Goal: Transaction & Acquisition: Purchase product/service

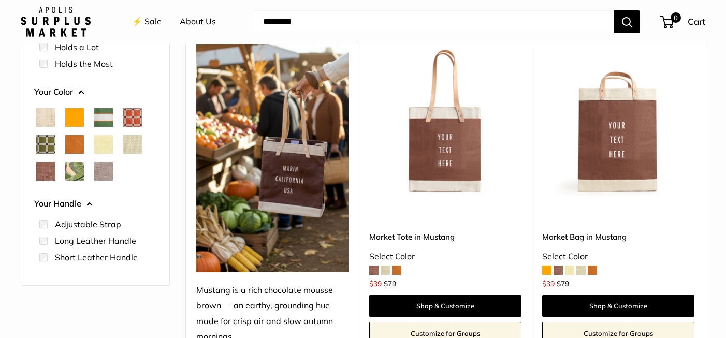
scroll to position [193, 0]
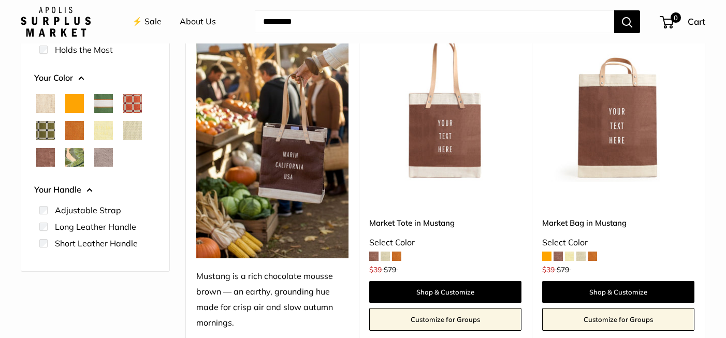
click at [388, 256] on span at bounding box center [385, 256] width 9 height 9
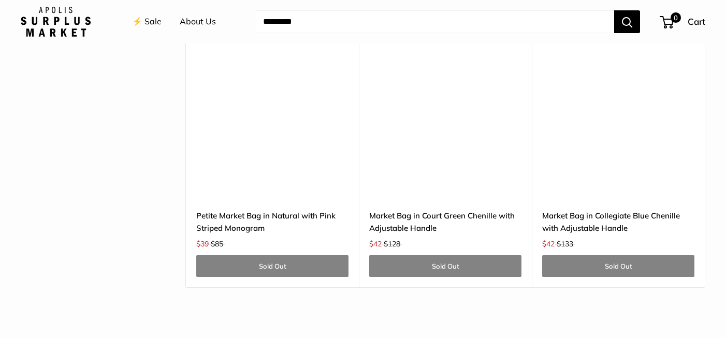
scroll to position [3236, 0]
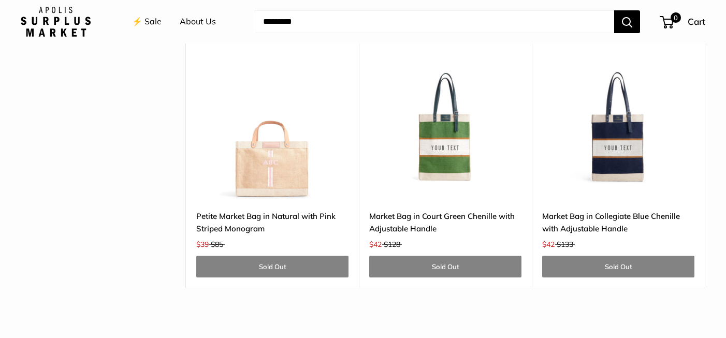
click at [0, 0] on img at bounding box center [0, 0] width 0 height 0
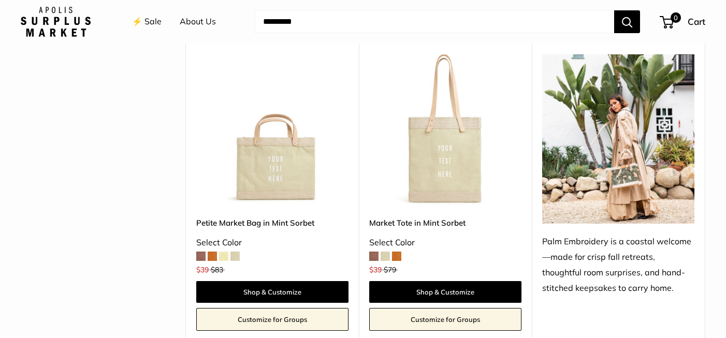
scroll to position [837, 0]
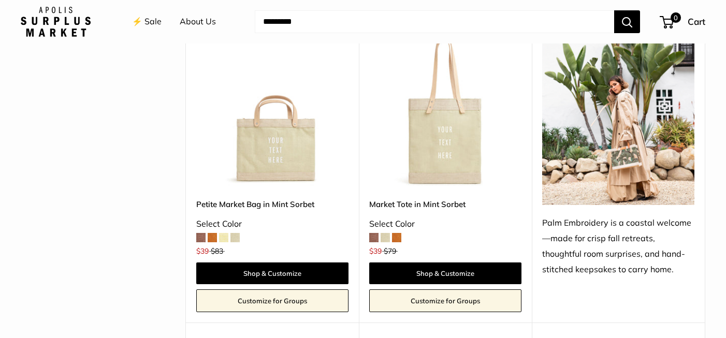
click at [0, 0] on img at bounding box center [0, 0] width 0 height 0
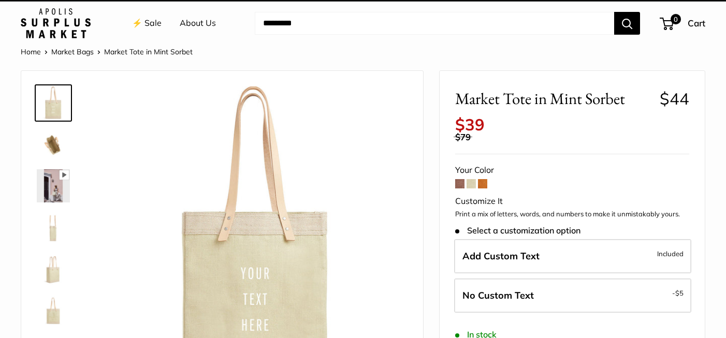
scroll to position [10, 0]
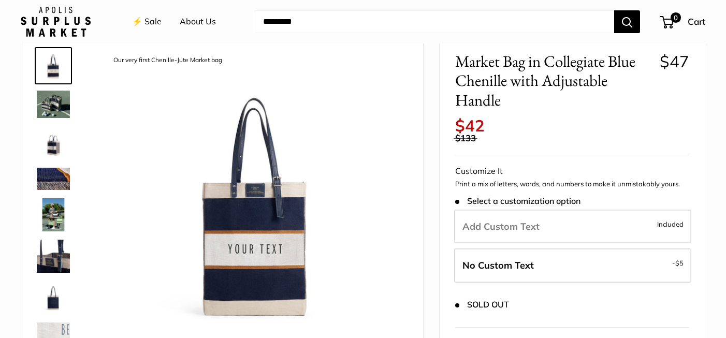
scroll to position [58, 0]
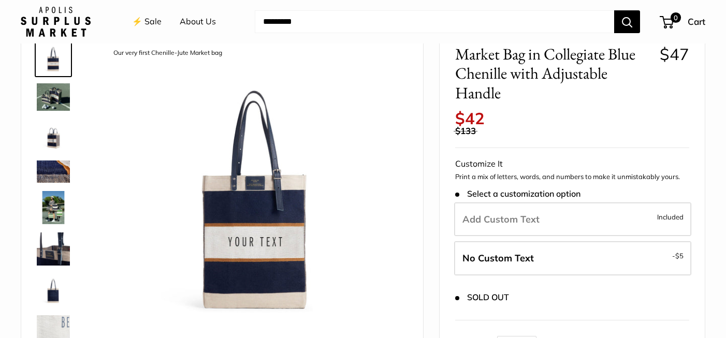
click at [49, 98] on img at bounding box center [53, 96] width 33 height 27
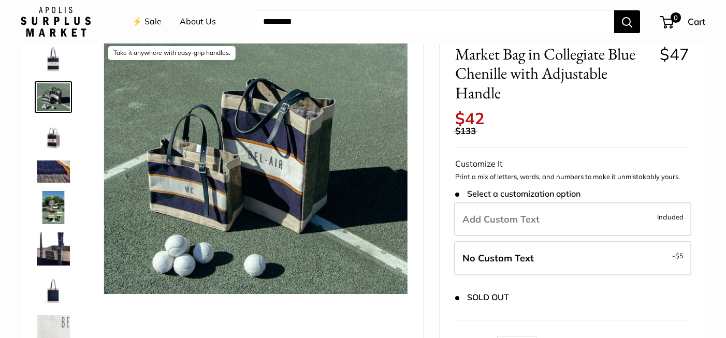
click at [50, 129] on img at bounding box center [53, 135] width 33 height 33
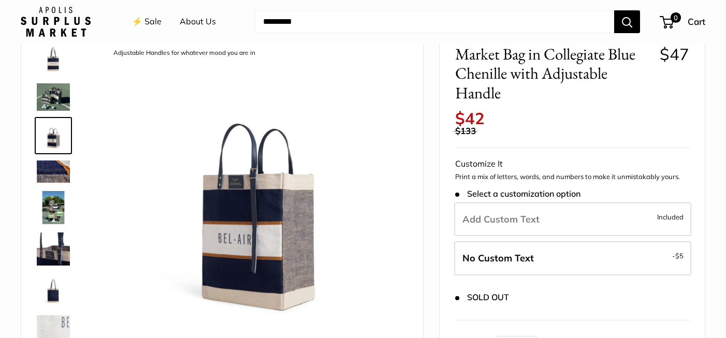
click at [55, 175] on img at bounding box center [53, 172] width 33 height 22
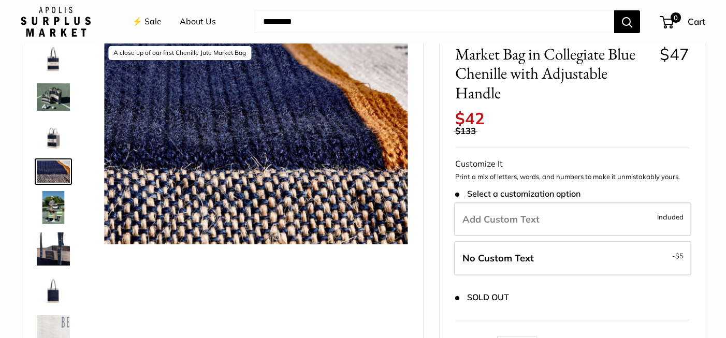
click at [52, 200] on img at bounding box center [53, 207] width 33 height 33
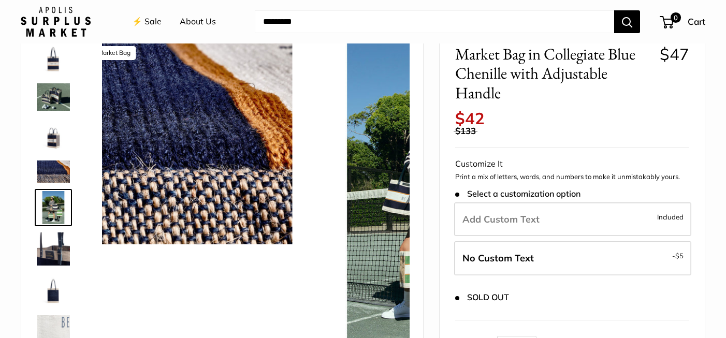
scroll to position [16, 0]
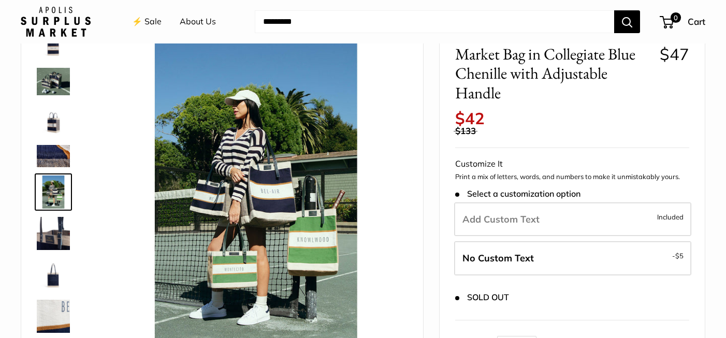
click at [50, 230] on img at bounding box center [53, 233] width 33 height 33
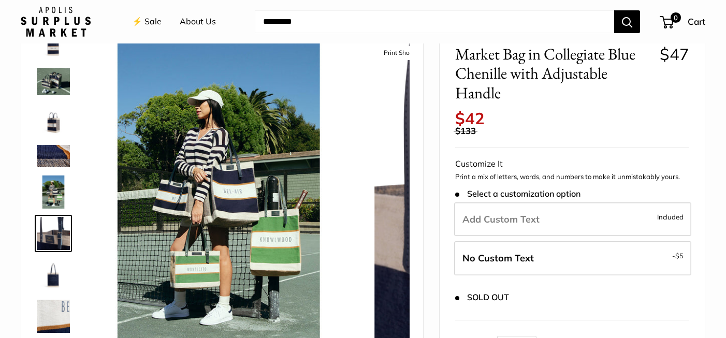
scroll to position [57, 0]
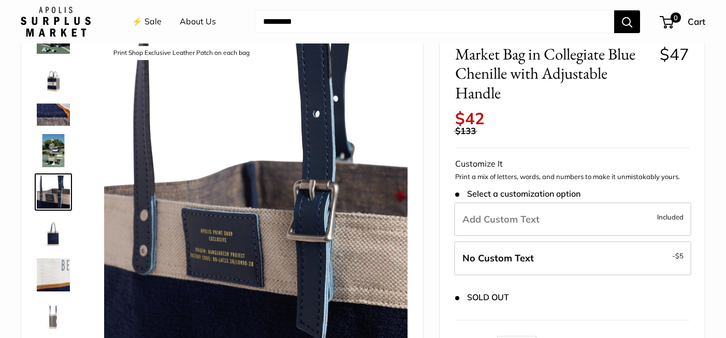
click at [50, 275] on img at bounding box center [53, 274] width 33 height 33
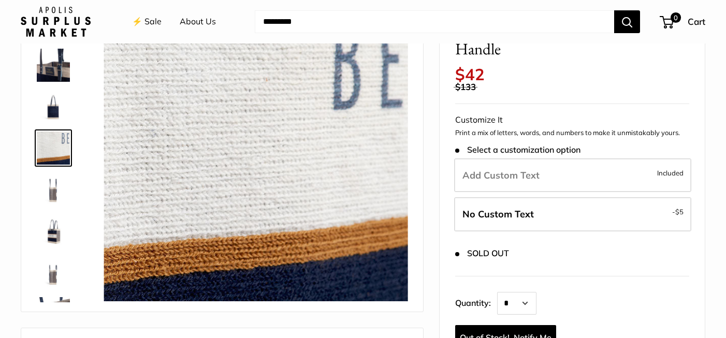
scroll to position [100, 0]
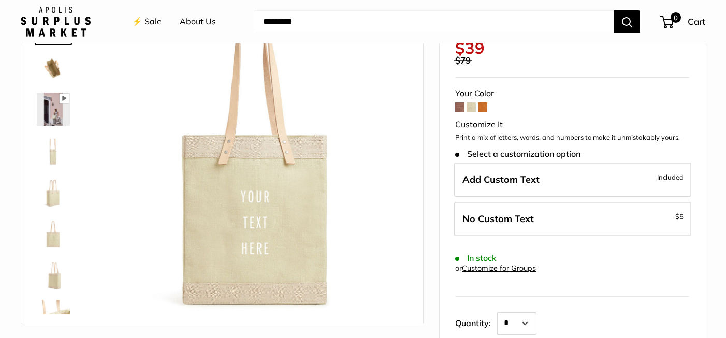
scroll to position [67, 0]
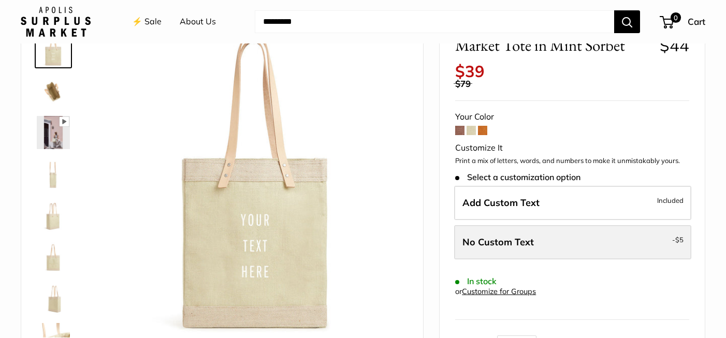
click at [529, 243] on span "No Custom Text" at bounding box center [498, 242] width 71 height 12
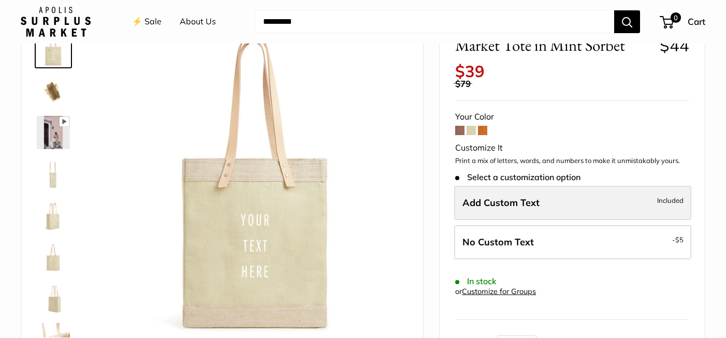
click at [535, 201] on span "Add Custom Text" at bounding box center [501, 203] width 77 height 12
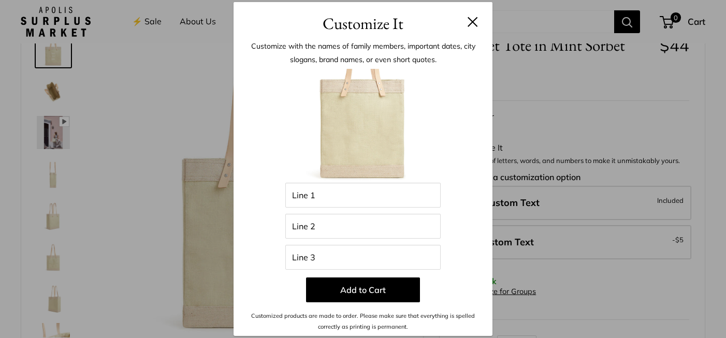
click at [471, 23] on button at bounding box center [473, 22] width 10 height 10
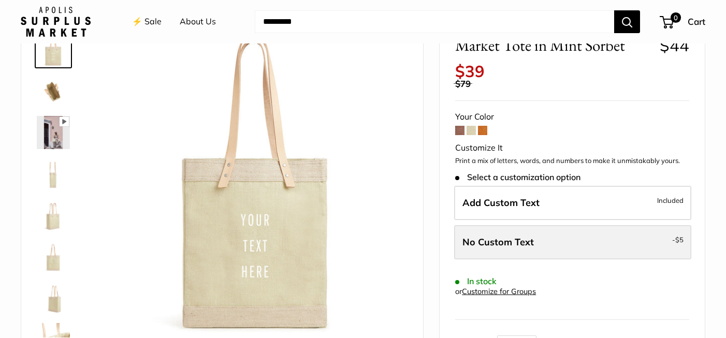
click at [561, 248] on label "No Custom Text - $5" at bounding box center [572, 242] width 237 height 34
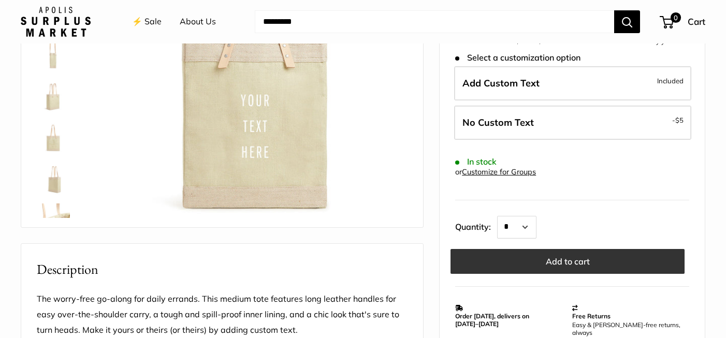
click at [561, 262] on button "Add to cart" at bounding box center [568, 261] width 234 height 25
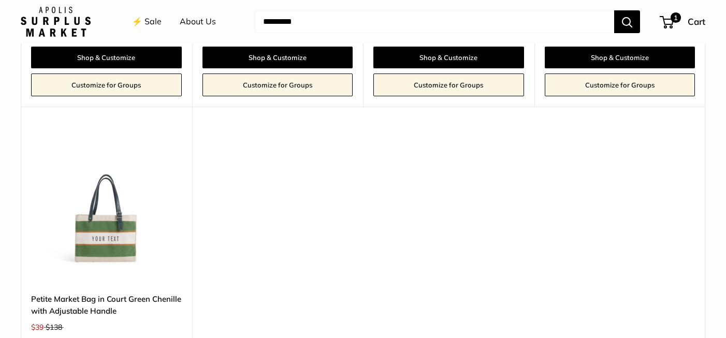
scroll to position [2258, 0]
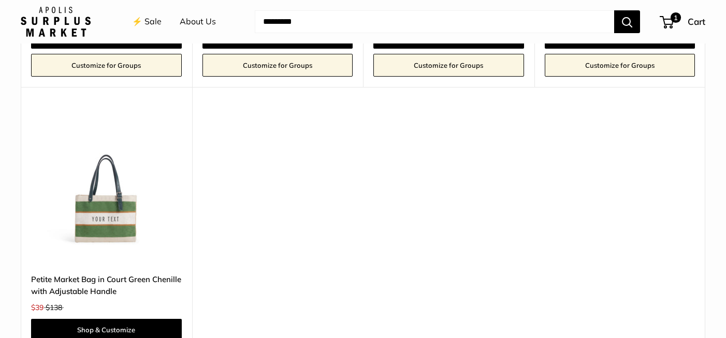
click at [0, 0] on img at bounding box center [0, 0] width 0 height 0
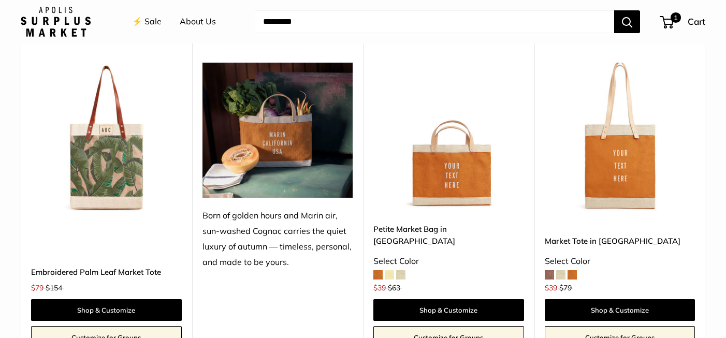
scroll to position [1071, 0]
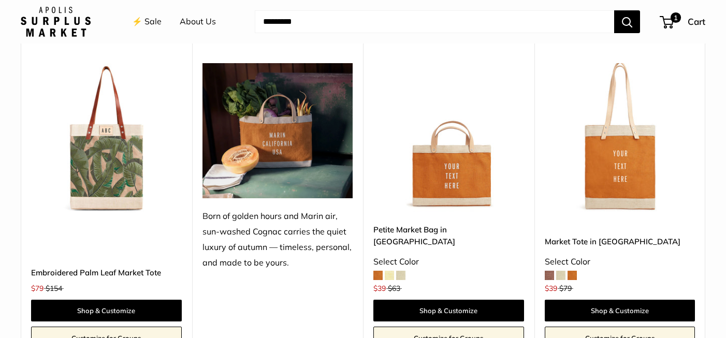
click at [0, 0] on img at bounding box center [0, 0] width 0 height 0
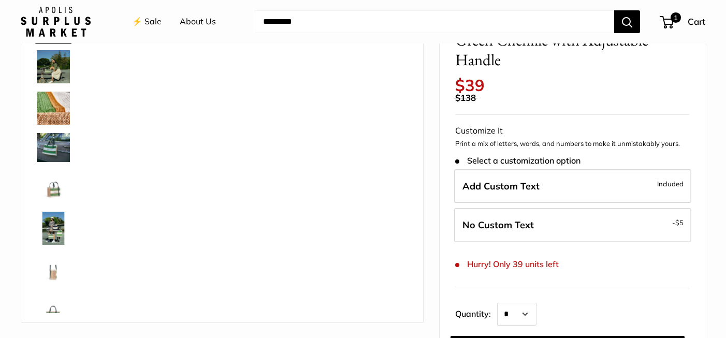
scroll to position [91, 0]
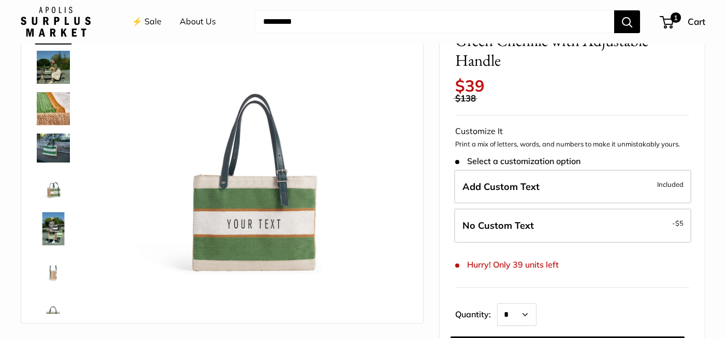
click at [54, 76] on img at bounding box center [53, 67] width 33 height 33
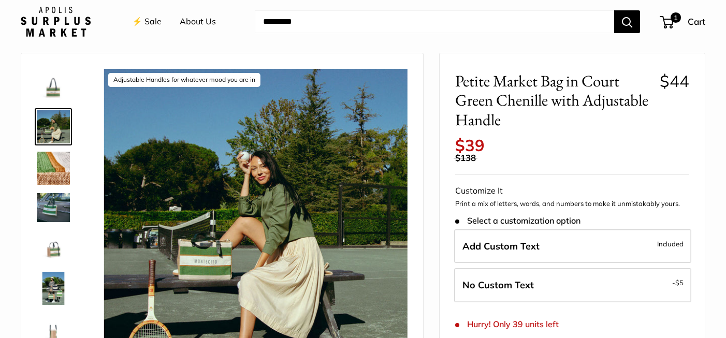
scroll to position [57, 0]
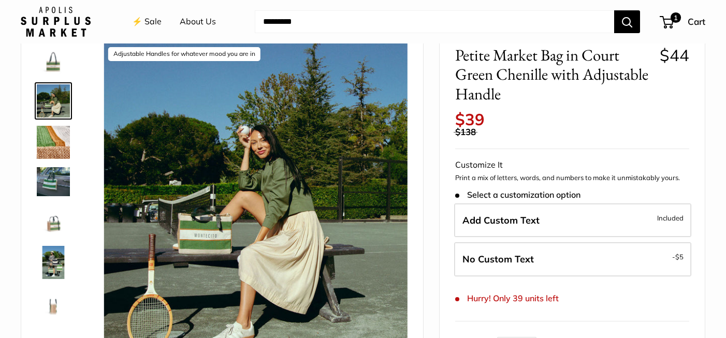
click at [48, 66] on img at bounding box center [53, 59] width 33 height 33
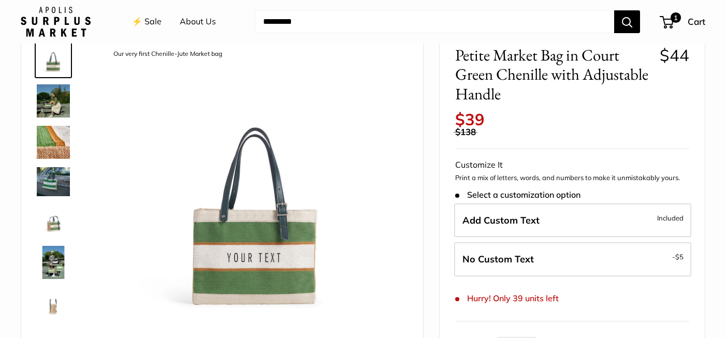
click at [54, 193] on img at bounding box center [53, 181] width 33 height 28
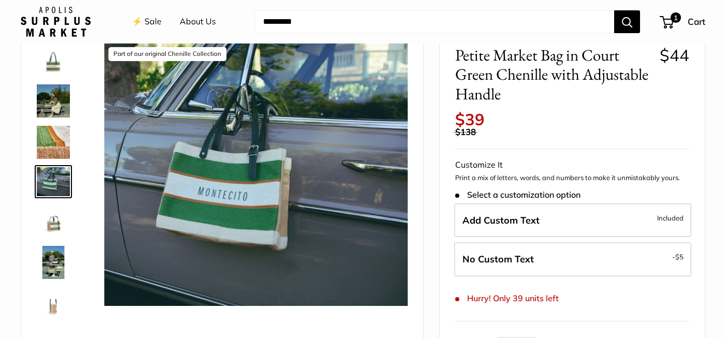
click at [51, 300] on img at bounding box center [53, 303] width 33 height 33
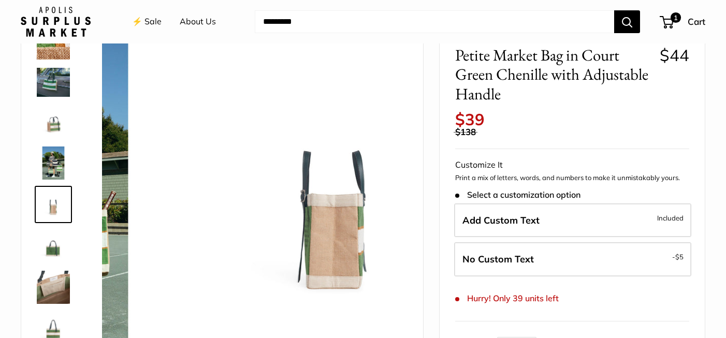
scroll to position [103, 0]
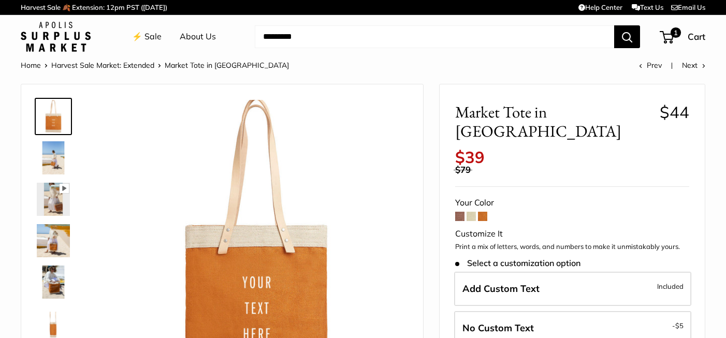
click at [473, 212] on span at bounding box center [471, 216] width 9 height 9
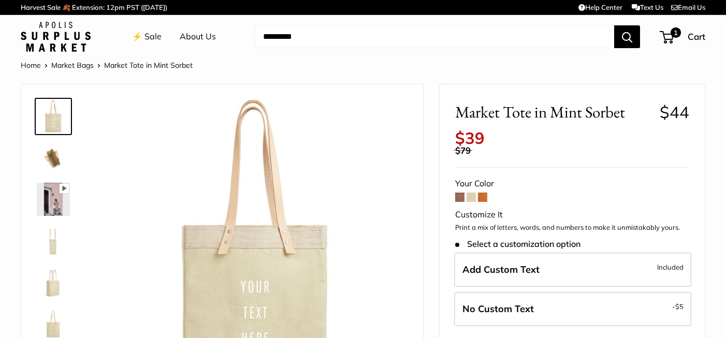
click at [459, 200] on span at bounding box center [459, 197] width 9 height 9
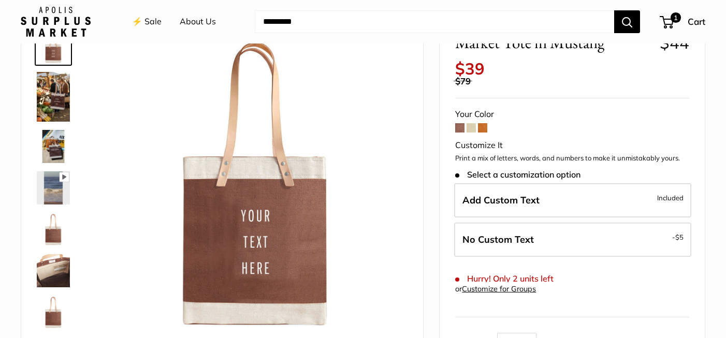
scroll to position [74, 0]
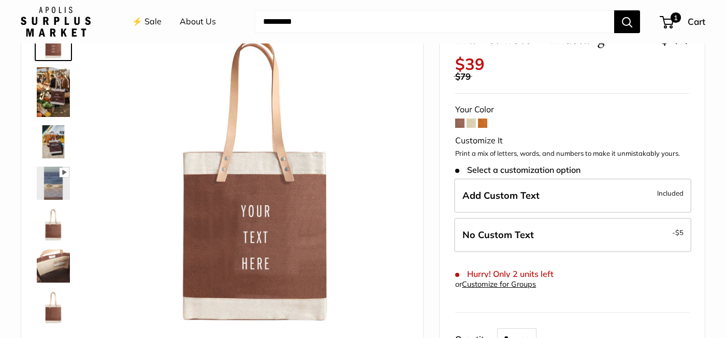
click at [475, 123] on span at bounding box center [471, 123] width 9 height 9
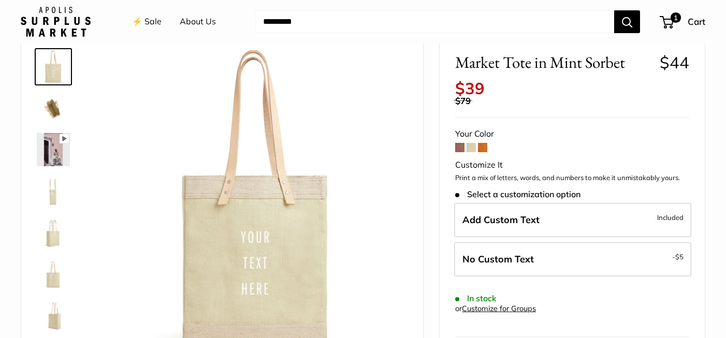
scroll to position [50, 0]
click at [50, 105] on img at bounding box center [53, 107] width 33 height 33
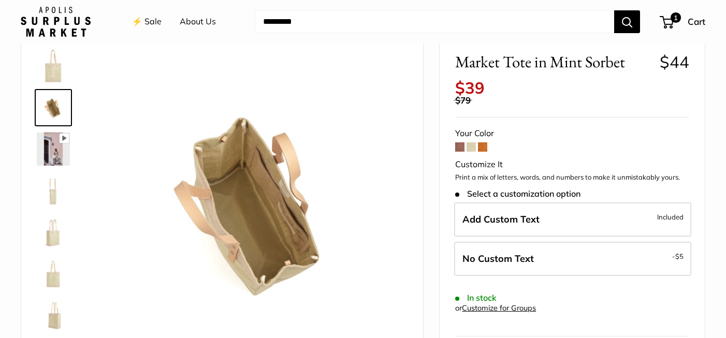
click at [56, 194] on img at bounding box center [53, 190] width 33 height 33
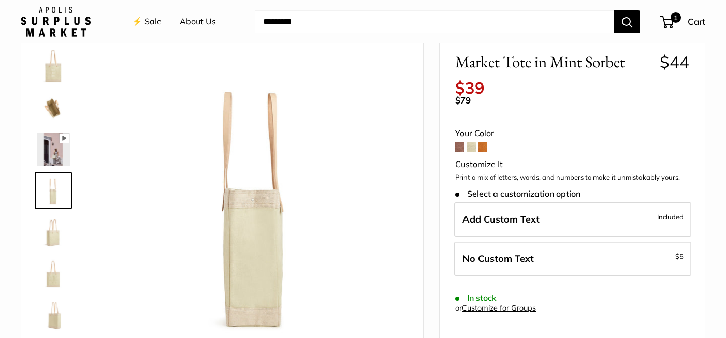
click at [56, 241] on img at bounding box center [53, 231] width 33 height 33
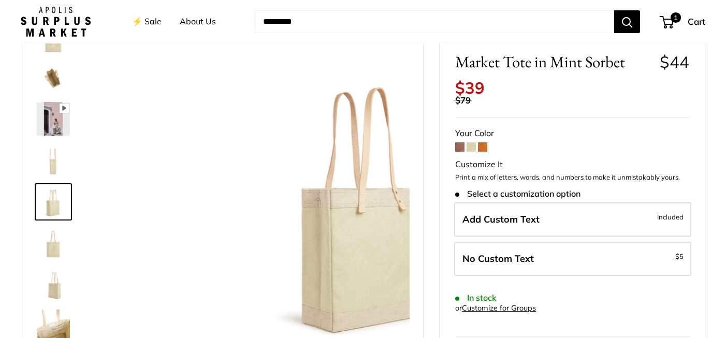
scroll to position [32, 0]
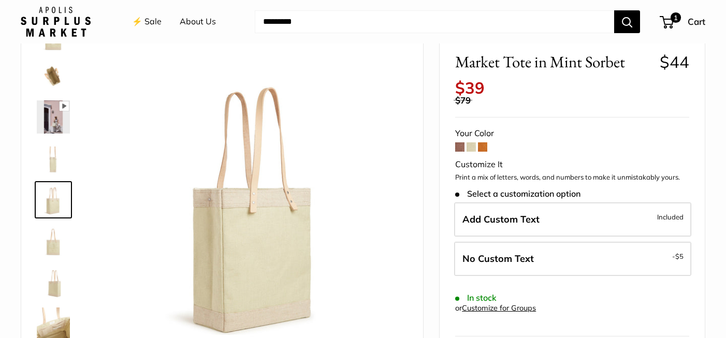
click at [55, 241] on img at bounding box center [53, 241] width 33 height 33
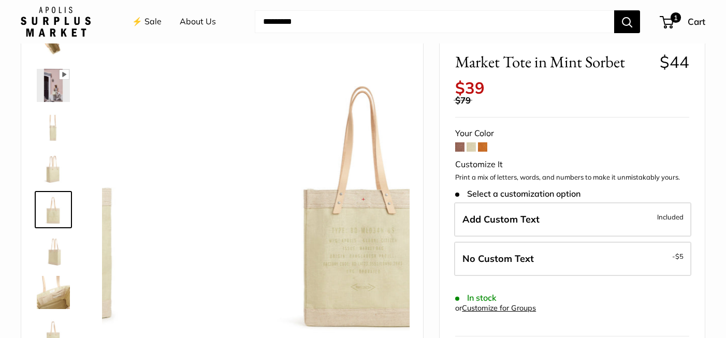
scroll to position [66, 0]
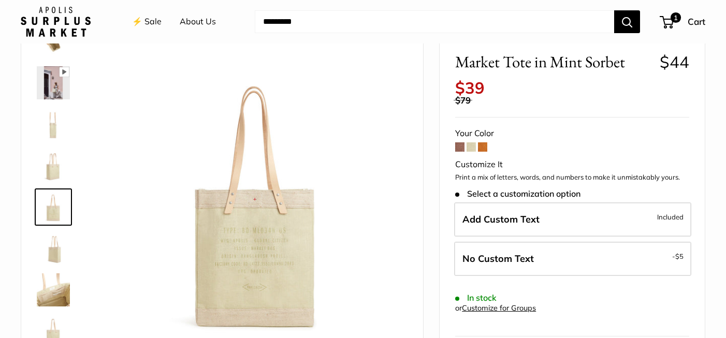
click at [41, 248] on img at bounding box center [53, 248] width 33 height 33
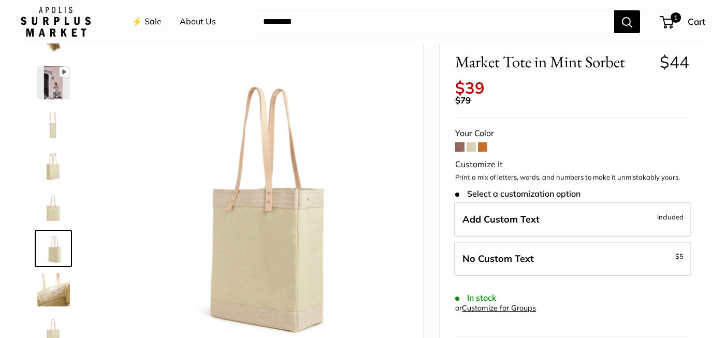
click at [57, 296] on img at bounding box center [53, 289] width 33 height 33
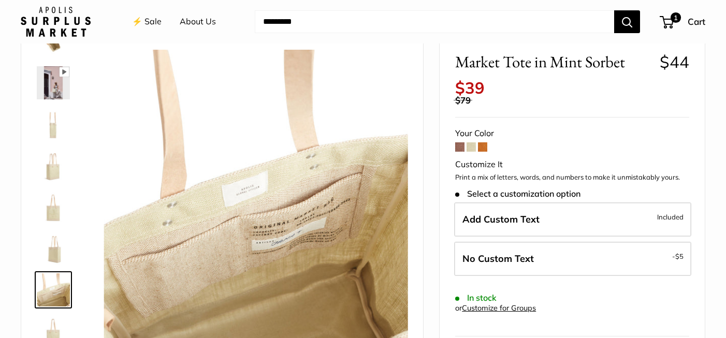
click at [55, 324] on img at bounding box center [53, 331] width 33 height 33
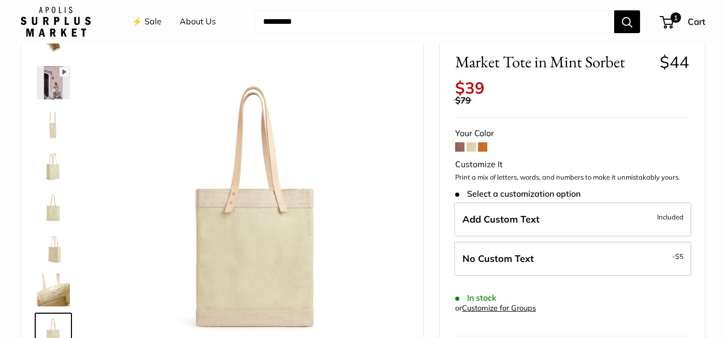
click at [56, 212] on img at bounding box center [53, 207] width 33 height 33
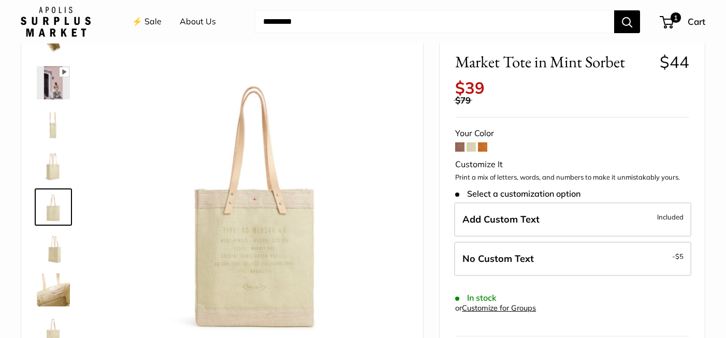
click at [50, 255] on img at bounding box center [53, 248] width 33 height 33
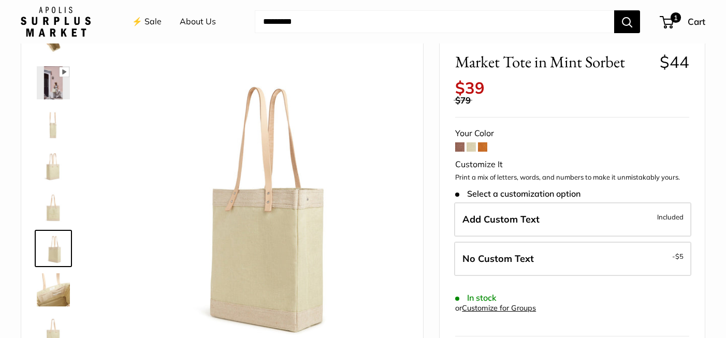
click at [485, 148] on span at bounding box center [482, 146] width 9 height 9
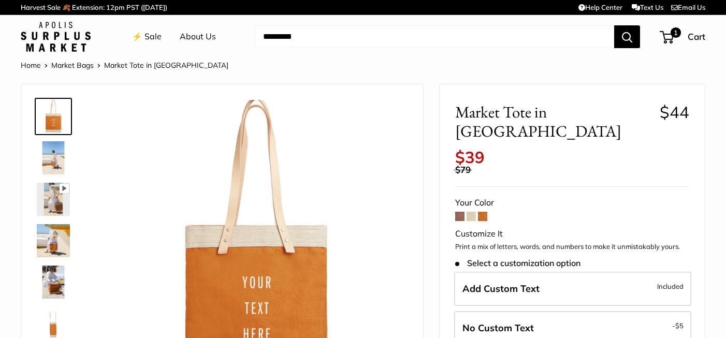
click at [53, 288] on img at bounding box center [53, 282] width 33 height 33
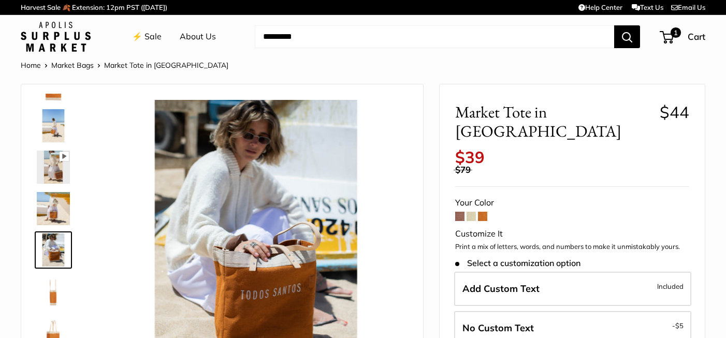
click at [53, 289] on img at bounding box center [53, 291] width 33 height 33
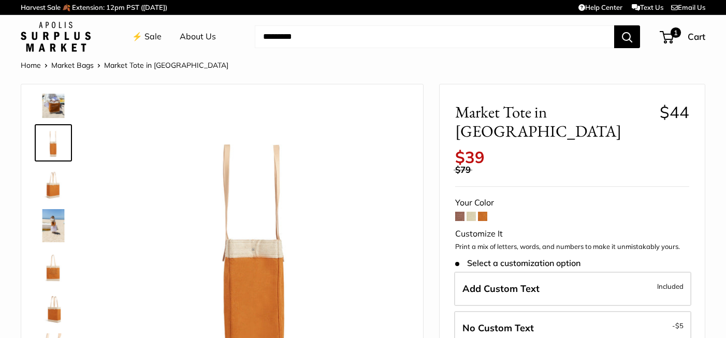
click at [54, 275] on img at bounding box center [53, 267] width 33 height 33
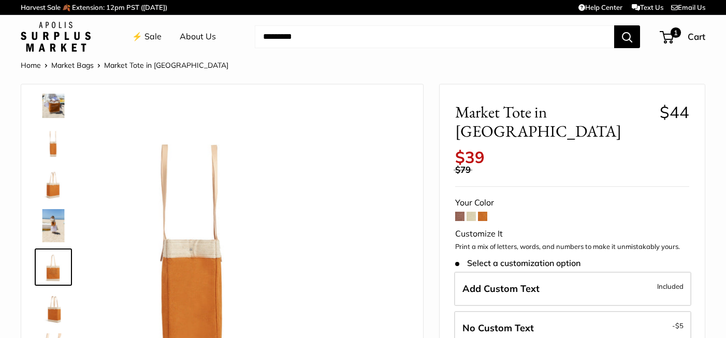
scroll to position [198, 0]
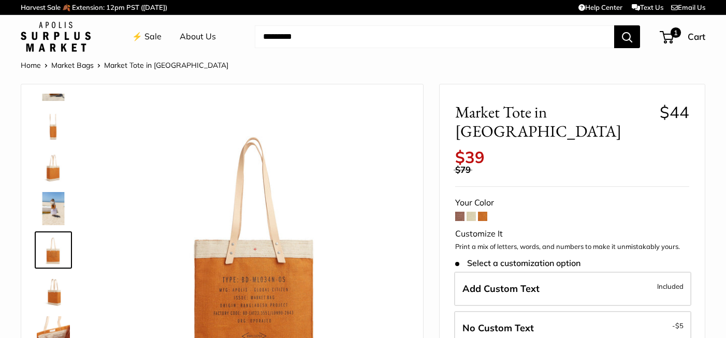
click at [54, 291] on img at bounding box center [53, 291] width 33 height 33
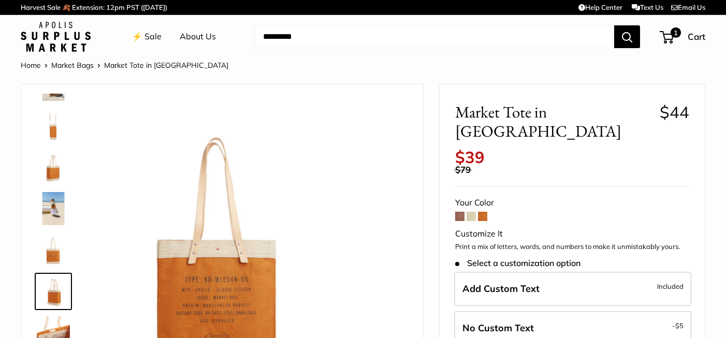
scroll to position [232, 0]
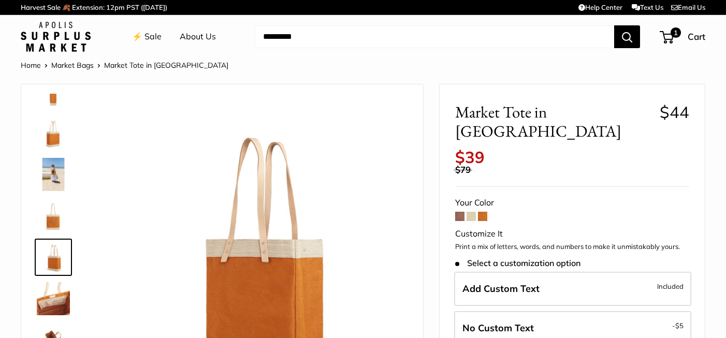
click at [470, 212] on span at bounding box center [471, 216] width 9 height 9
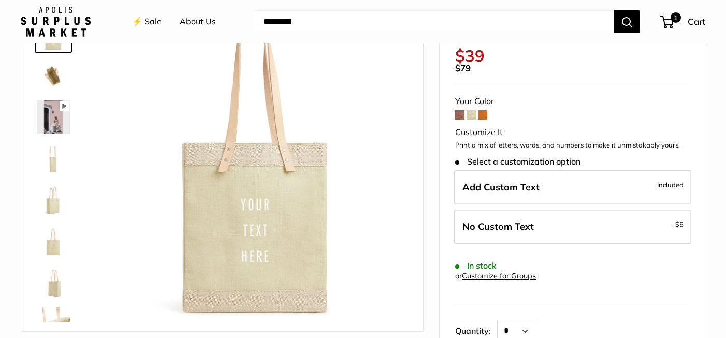
scroll to position [19, 0]
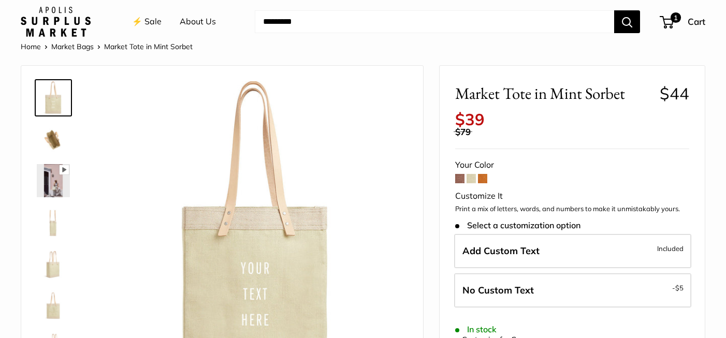
click at [458, 181] on span at bounding box center [459, 178] width 9 height 9
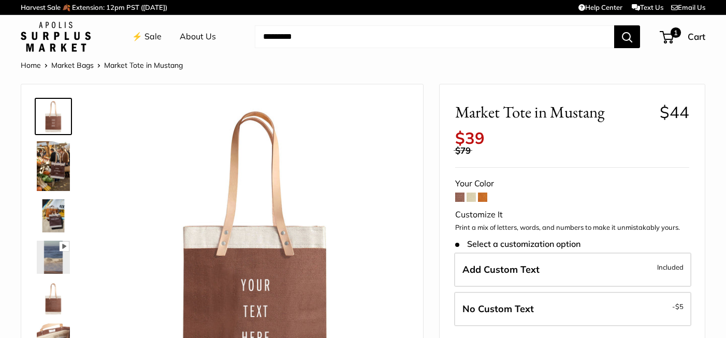
click at [483, 199] on span at bounding box center [482, 197] width 9 height 9
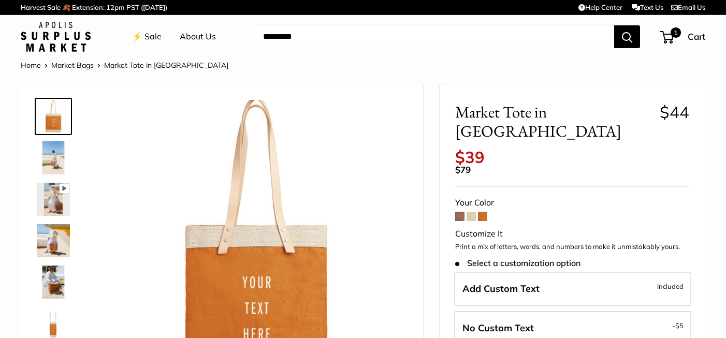
click at [471, 212] on span at bounding box center [471, 216] width 9 height 9
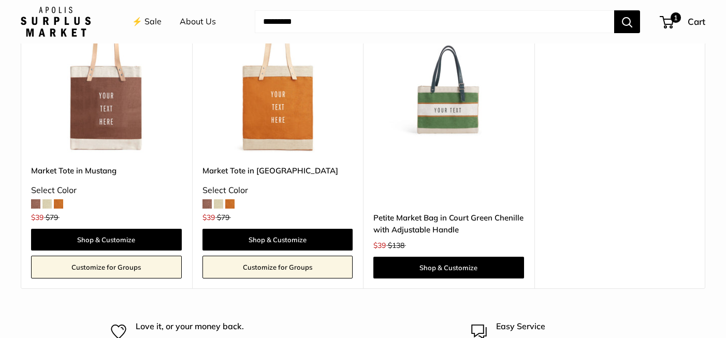
scroll to position [1360, 0]
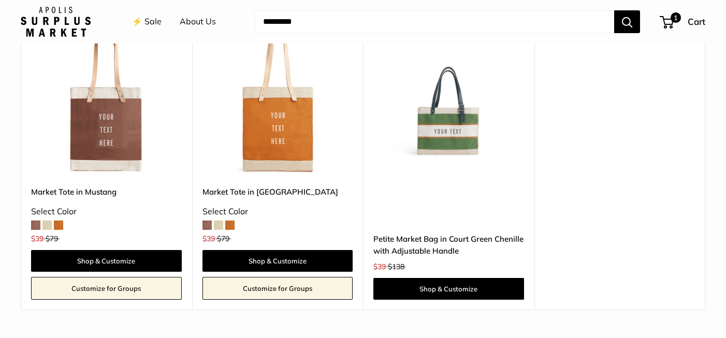
click at [0, 0] on img at bounding box center [0, 0] width 0 height 0
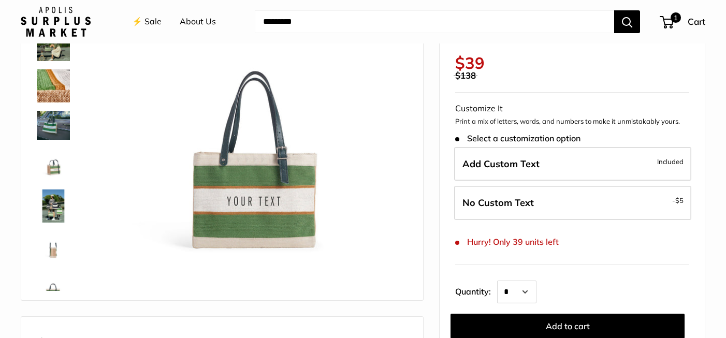
scroll to position [115, 0]
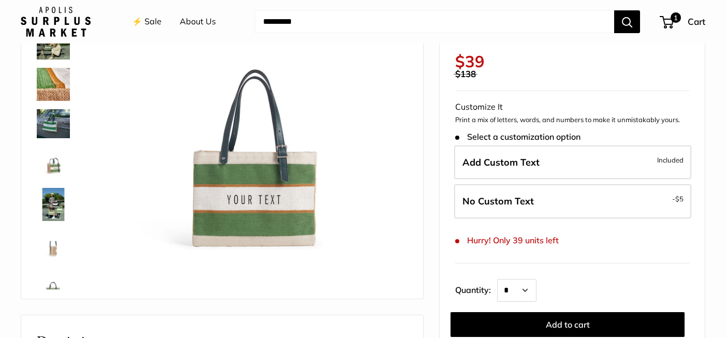
click at [61, 88] on img at bounding box center [53, 84] width 33 height 33
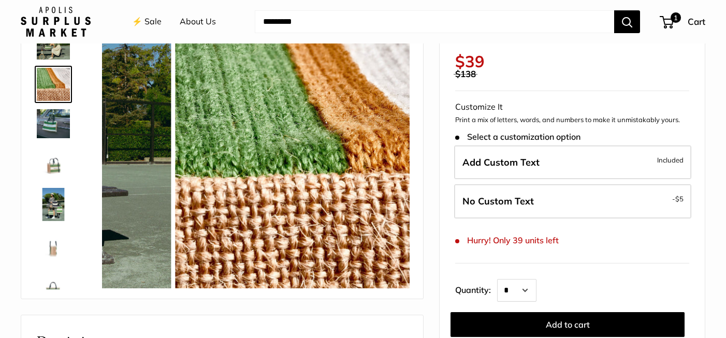
click at [53, 124] on img at bounding box center [53, 123] width 33 height 28
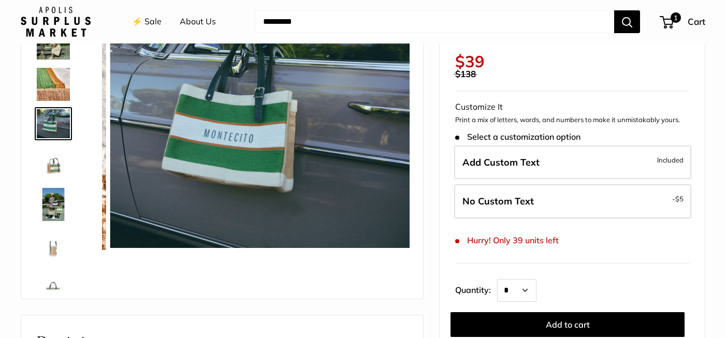
click at [53, 172] on img at bounding box center [53, 163] width 33 height 33
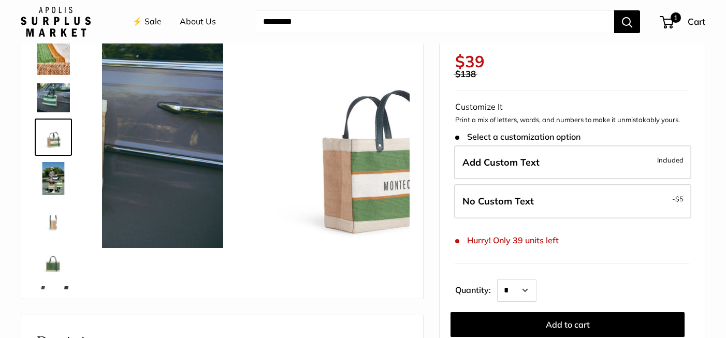
scroll to position [27, 0]
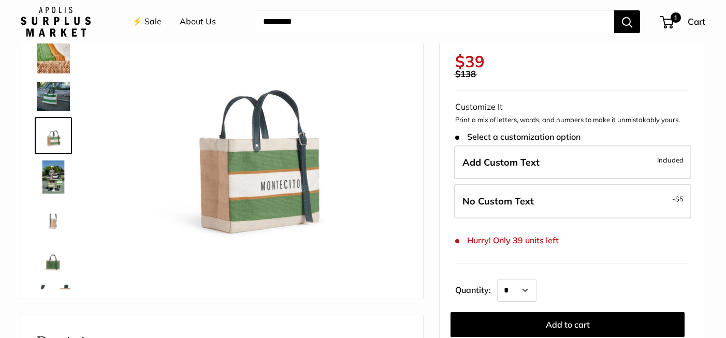
click at [56, 186] on img at bounding box center [53, 177] width 33 height 33
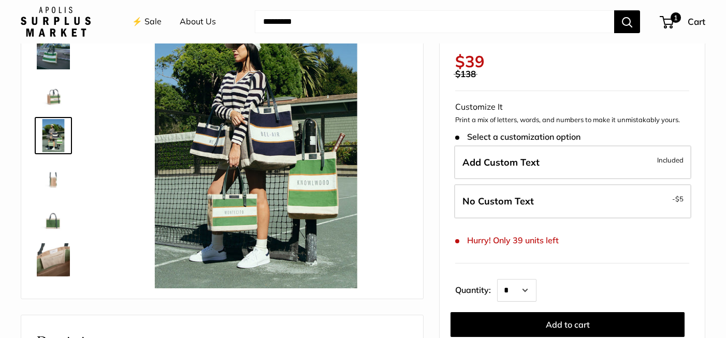
click at [54, 176] on img at bounding box center [53, 177] width 33 height 33
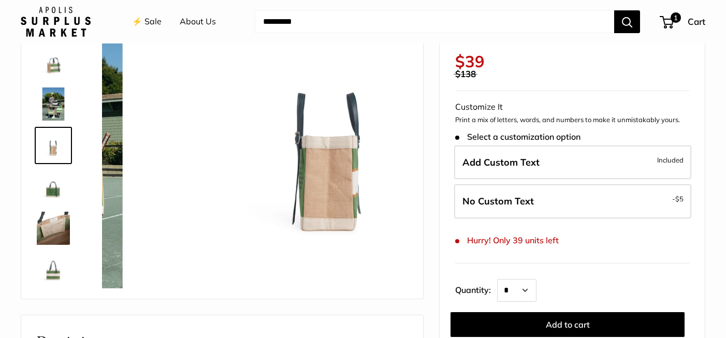
scroll to position [103, 0]
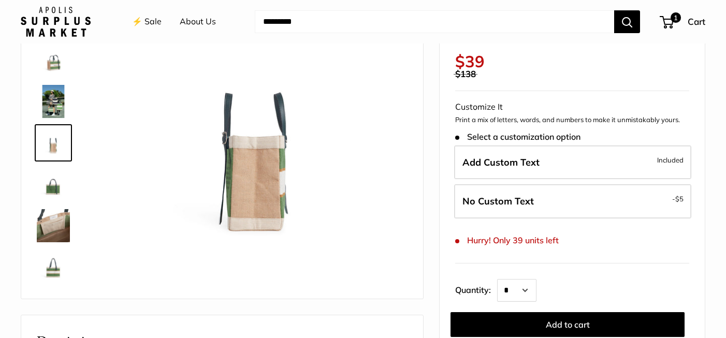
click at [56, 194] on img at bounding box center [53, 184] width 33 height 33
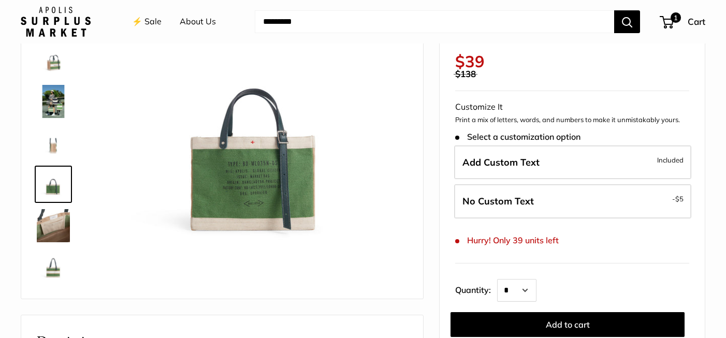
click at [55, 215] on img at bounding box center [53, 225] width 33 height 33
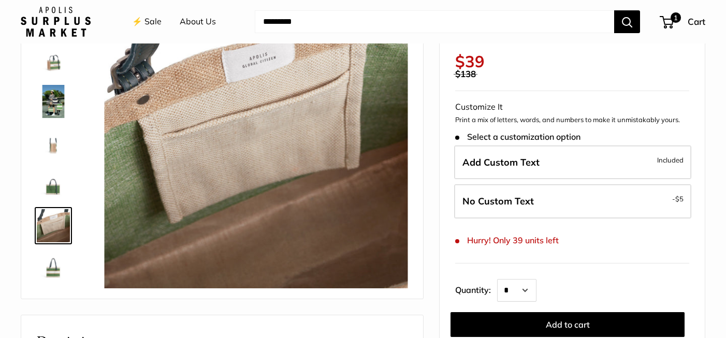
click at [55, 249] on link at bounding box center [53, 267] width 37 height 37
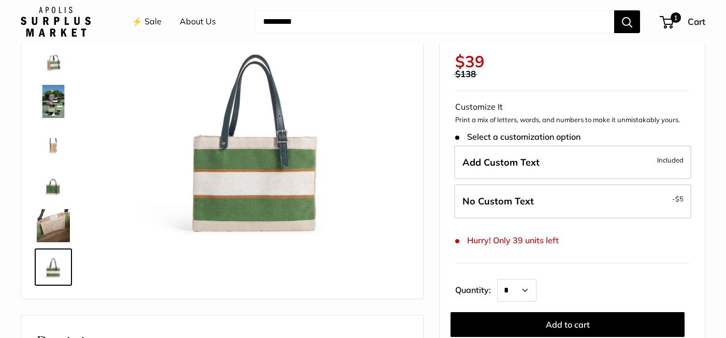
scroll to position [0, 0]
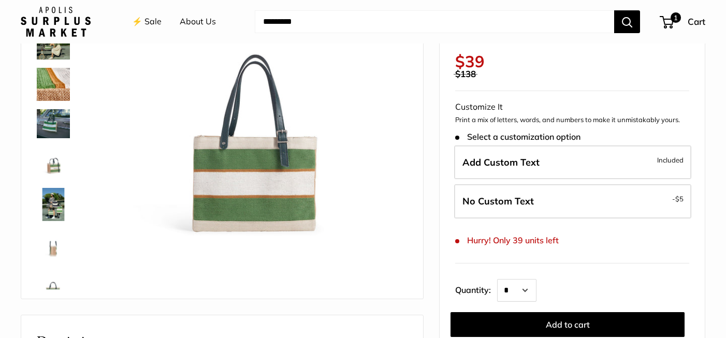
click at [56, 72] on img at bounding box center [53, 84] width 33 height 33
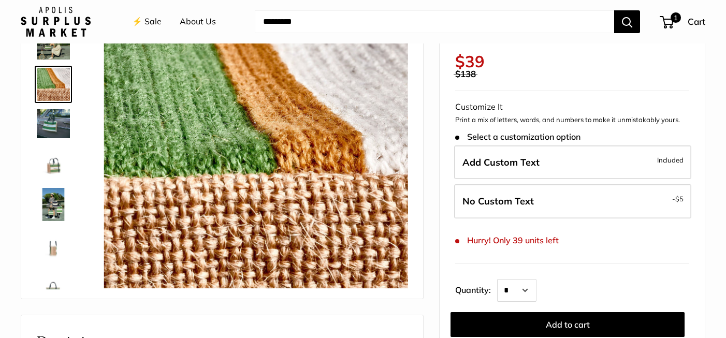
click at [55, 52] on img at bounding box center [53, 42] width 33 height 33
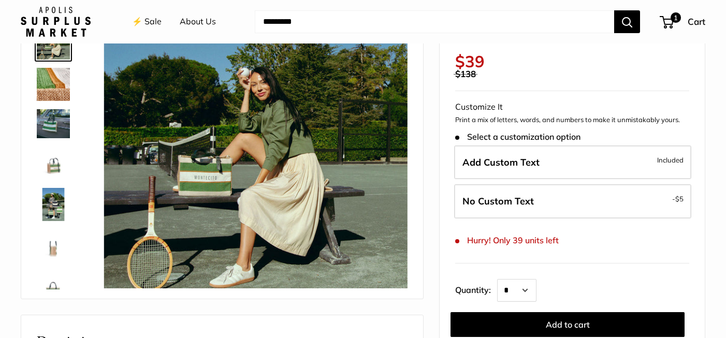
click at [55, 161] on img at bounding box center [53, 163] width 33 height 33
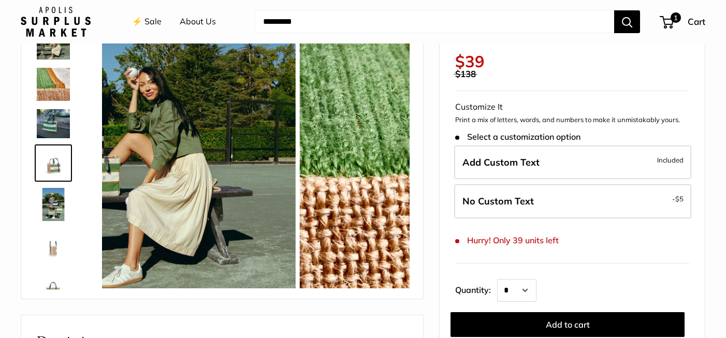
scroll to position [27, 0]
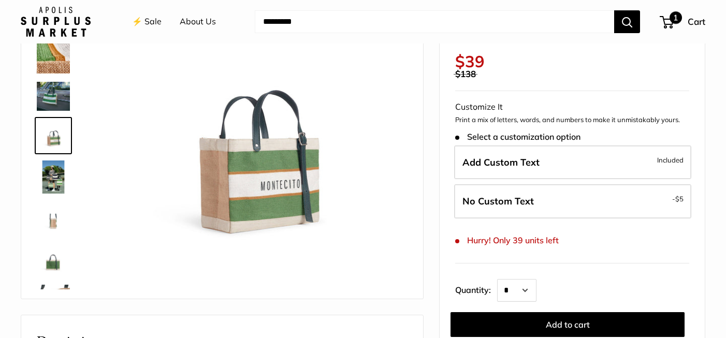
click at [668, 20] on span "1" at bounding box center [667, 22] width 14 height 12
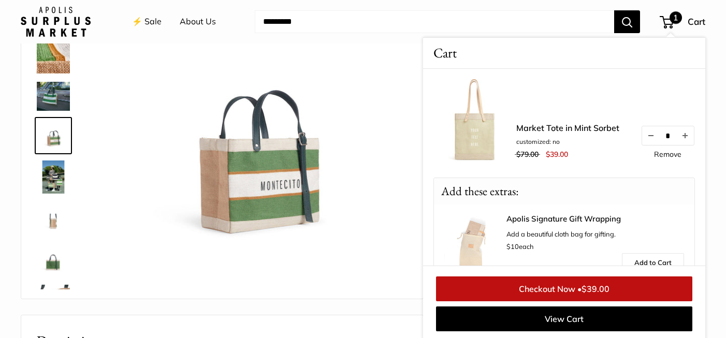
scroll to position [116, 0]
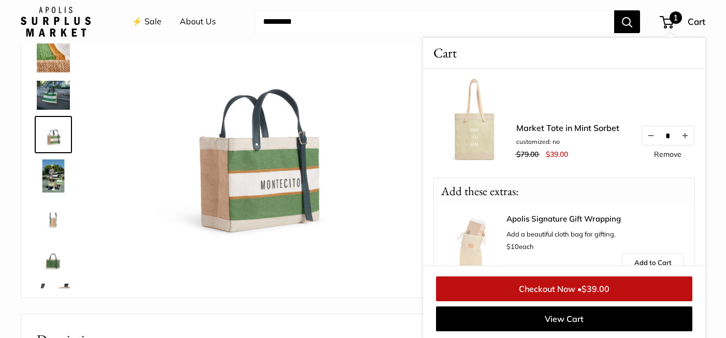
click at [143, 23] on link "⚡️ Sale" at bounding box center [147, 22] width 30 height 16
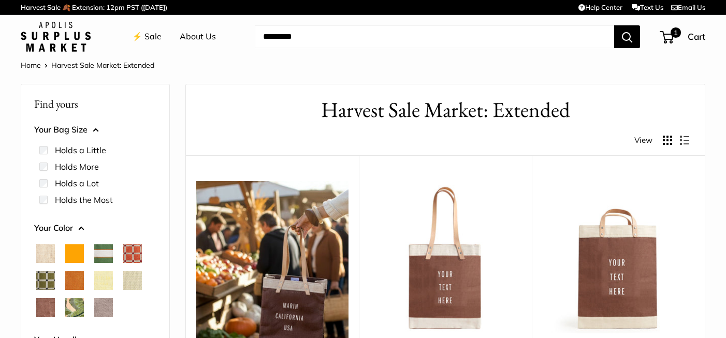
click at [44, 280] on span "Chenille Window Sage" at bounding box center [45, 280] width 19 height 19
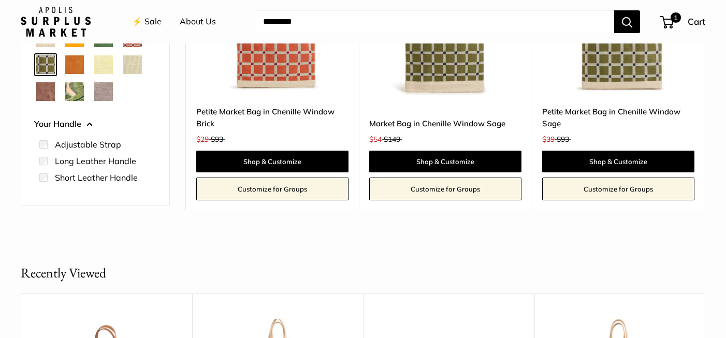
scroll to position [239, 0]
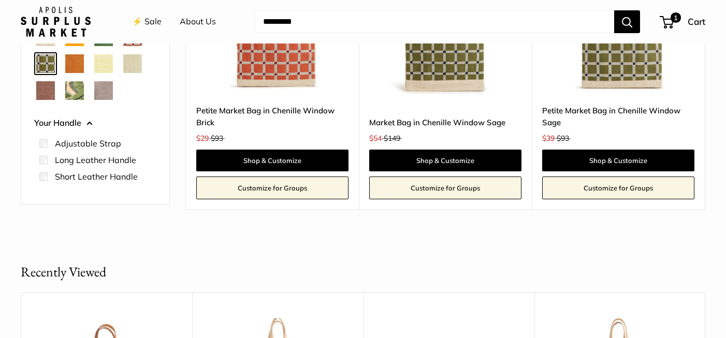
click at [0, 0] on img at bounding box center [0, 0] width 0 height 0
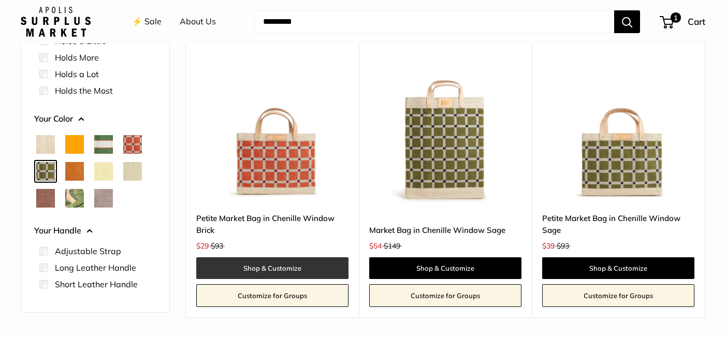
scroll to position [131, 0]
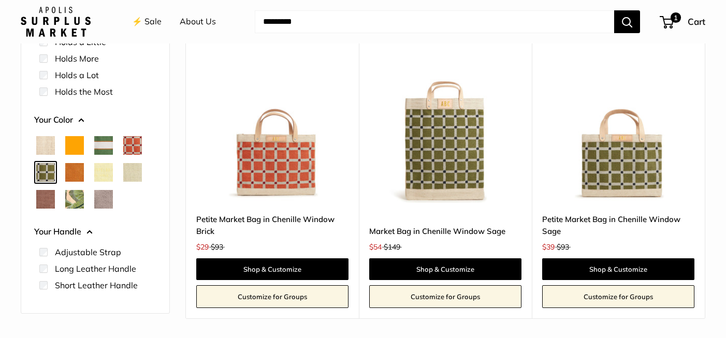
click at [96, 151] on span "Court Green" at bounding box center [103, 145] width 19 height 19
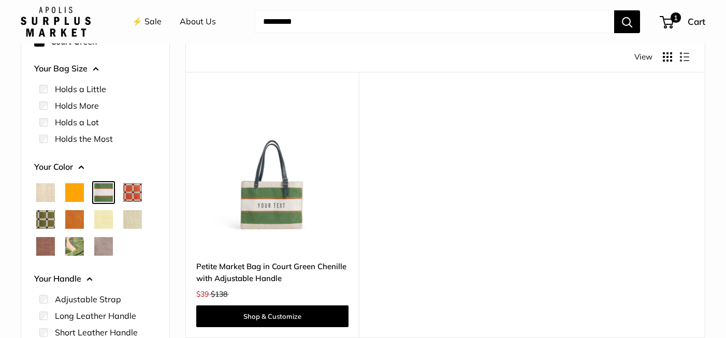
scroll to position [87, 0]
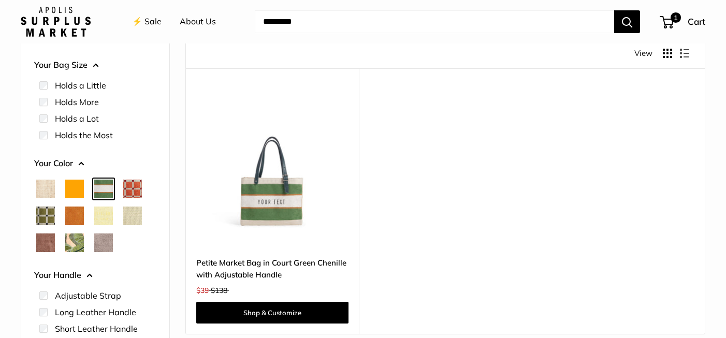
click at [0, 0] on img at bounding box center [0, 0] width 0 height 0
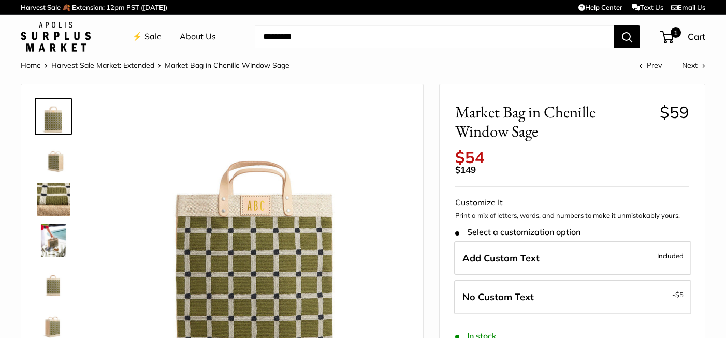
click at [51, 165] on img at bounding box center [53, 157] width 33 height 33
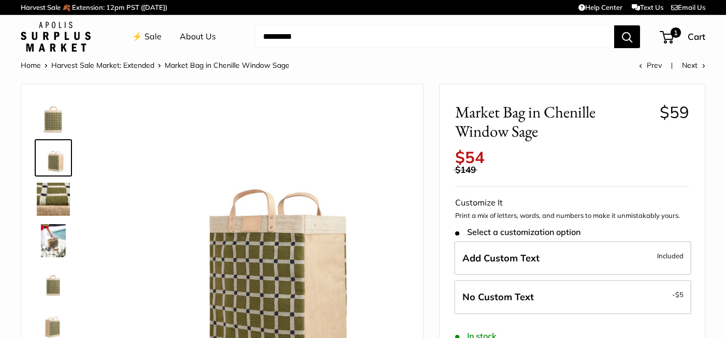
click at [43, 206] on img at bounding box center [53, 199] width 33 height 33
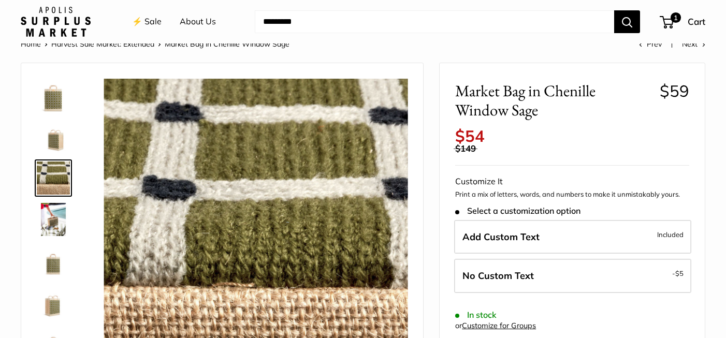
scroll to position [39, 0]
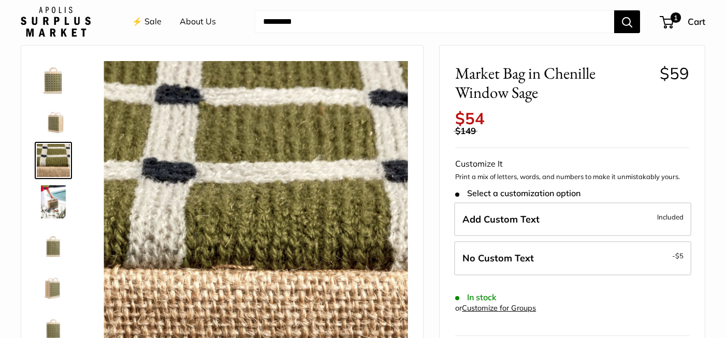
click at [43, 206] on img at bounding box center [53, 201] width 33 height 33
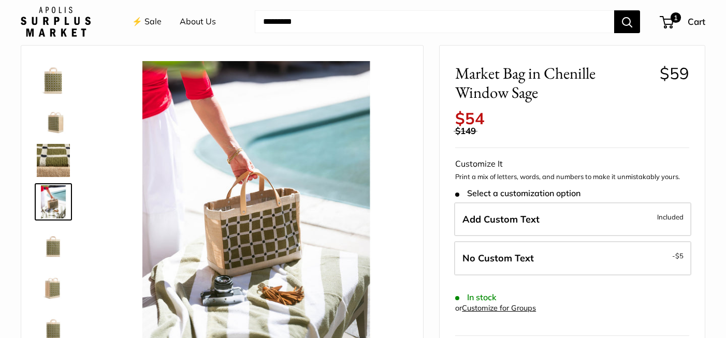
click at [59, 239] on img at bounding box center [53, 243] width 33 height 33
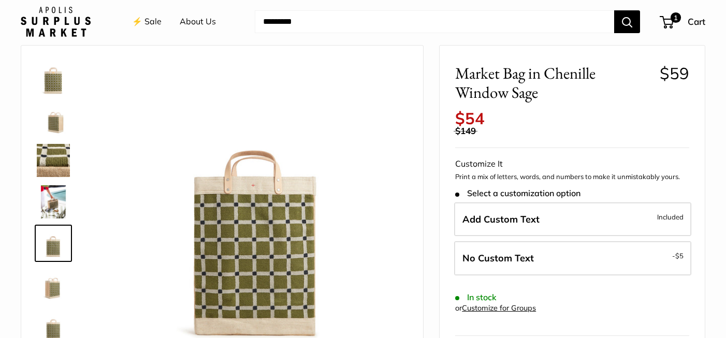
click at [55, 283] on img at bounding box center [53, 284] width 33 height 33
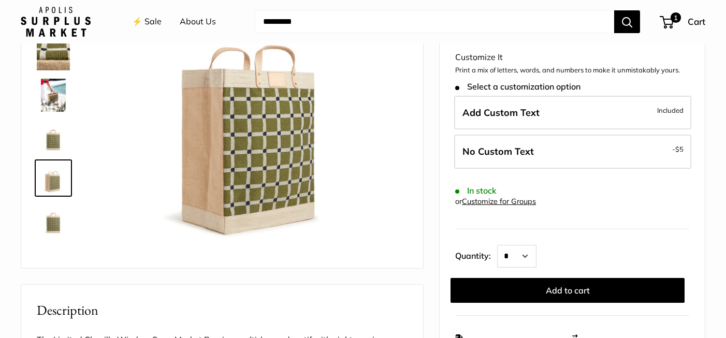
scroll to position [147, 0]
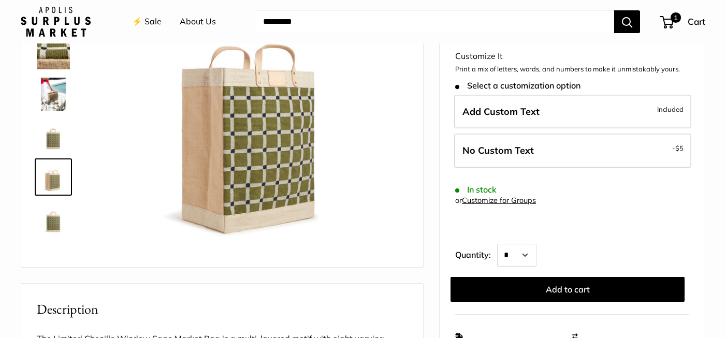
click at [55, 229] on img at bounding box center [53, 218] width 33 height 33
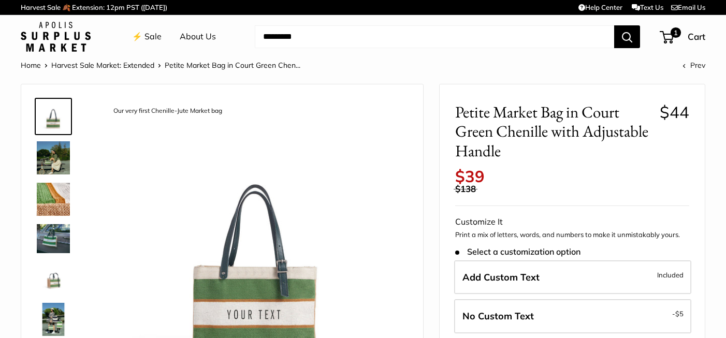
click at [53, 160] on img at bounding box center [53, 157] width 33 height 33
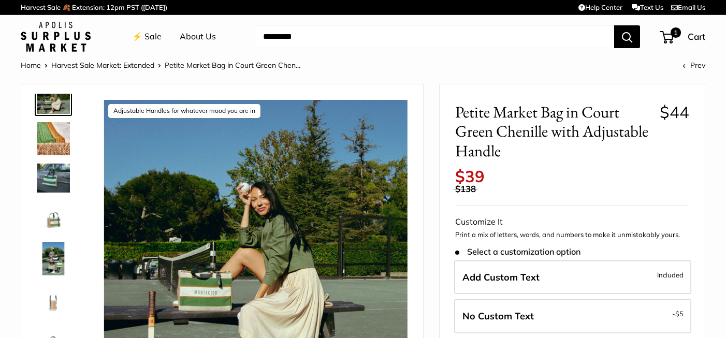
scroll to position [62, 0]
click at [50, 180] on img at bounding box center [53, 177] width 33 height 28
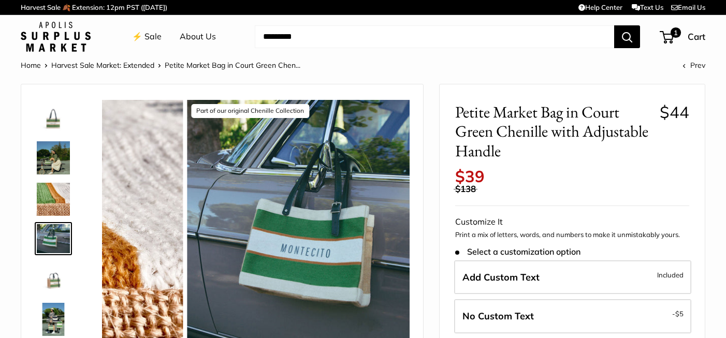
scroll to position [0, 0]
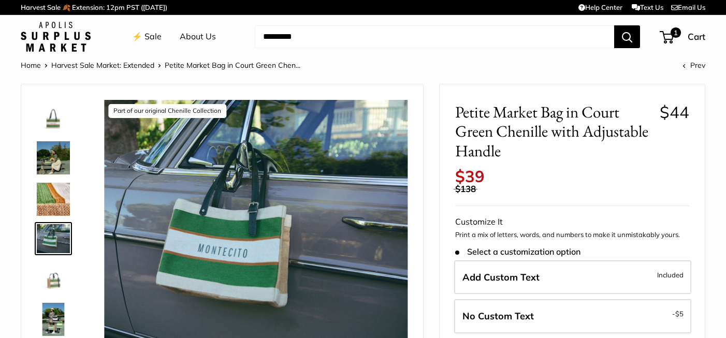
click at [52, 172] on img at bounding box center [53, 157] width 33 height 33
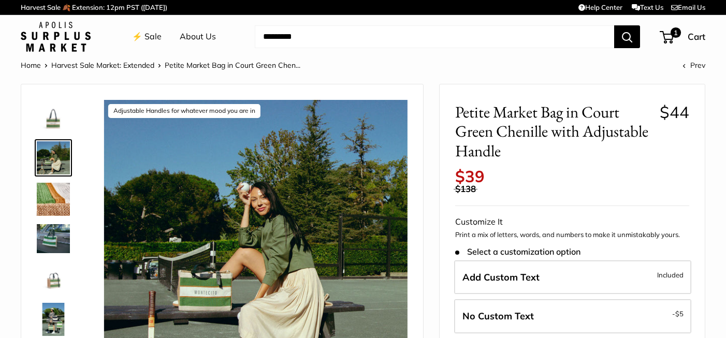
click at [57, 282] on img at bounding box center [53, 278] width 33 height 33
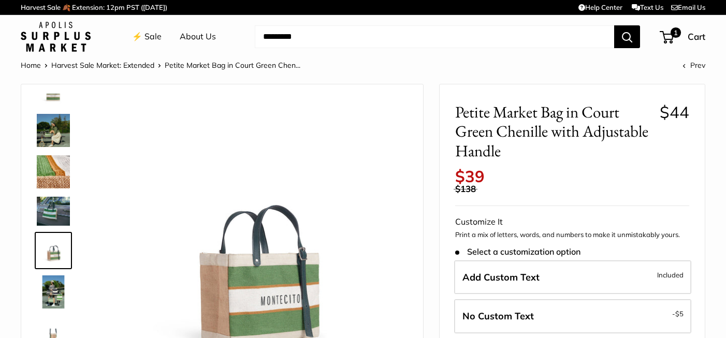
scroll to position [103, 0]
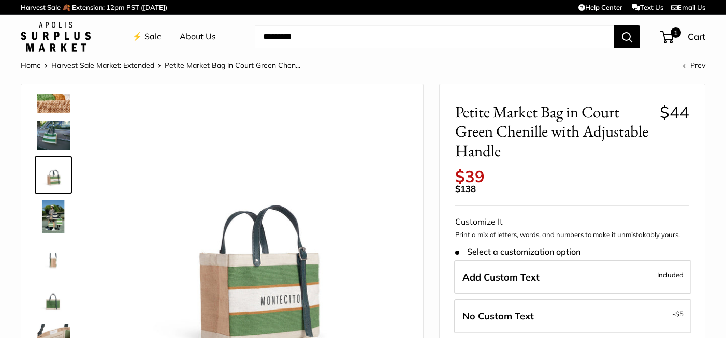
click at [65, 37] on img at bounding box center [56, 37] width 70 height 30
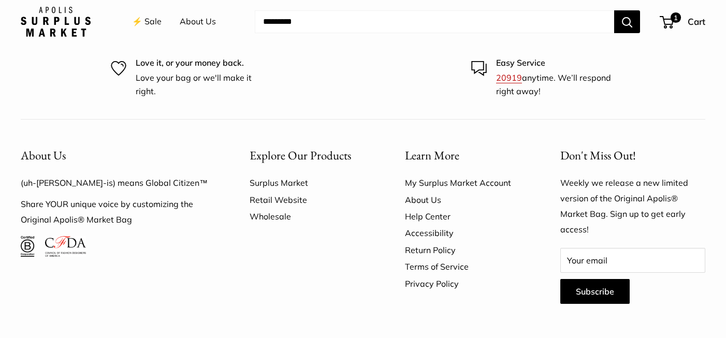
scroll to position [3356, 0]
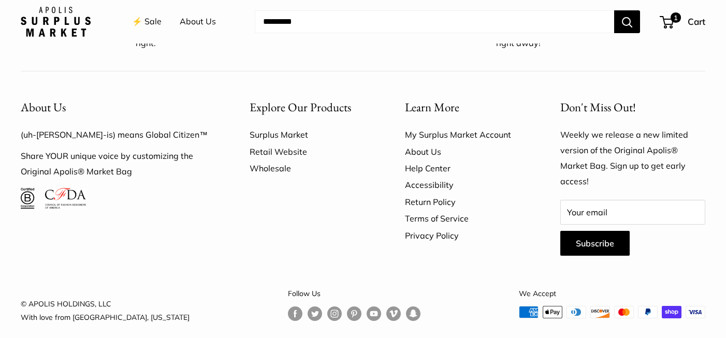
click at [290, 143] on link "Retail Website" at bounding box center [309, 151] width 119 height 17
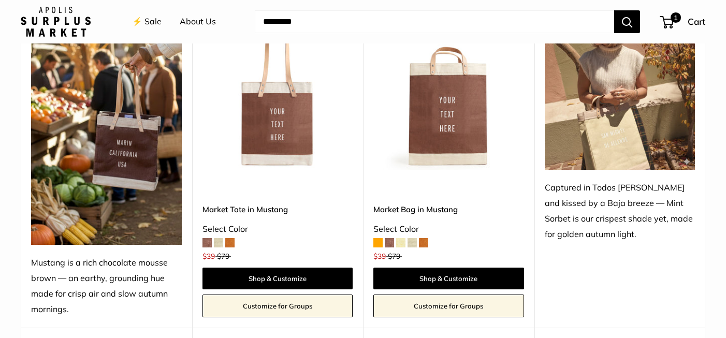
scroll to position [481, 0]
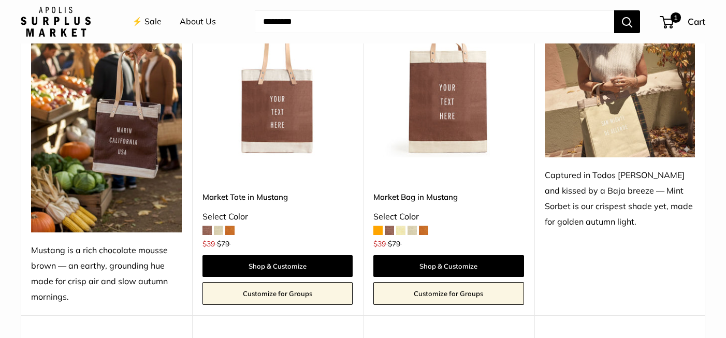
click at [0, 0] on img at bounding box center [0, 0] width 0 height 0
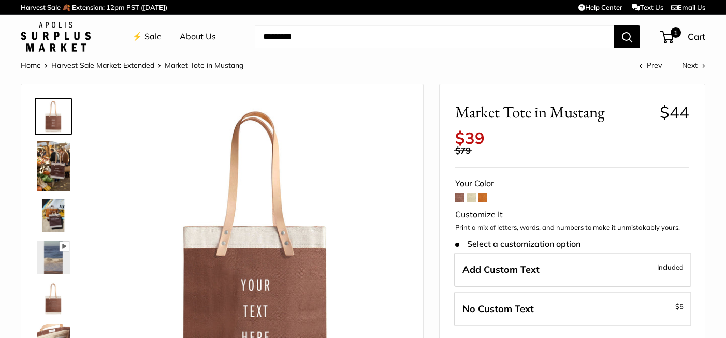
click at [472, 197] on span at bounding box center [471, 197] width 9 height 9
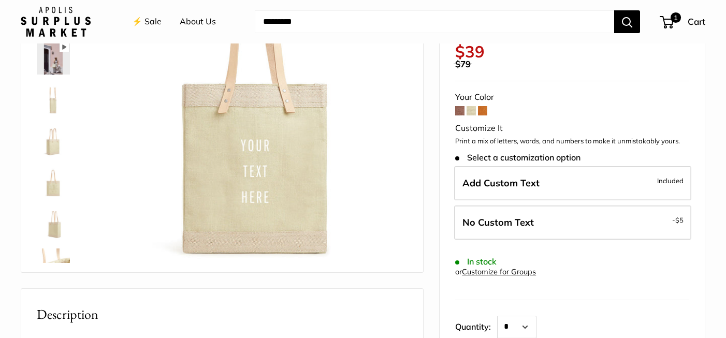
scroll to position [142, 0]
click at [56, 107] on img at bounding box center [53, 98] width 33 height 33
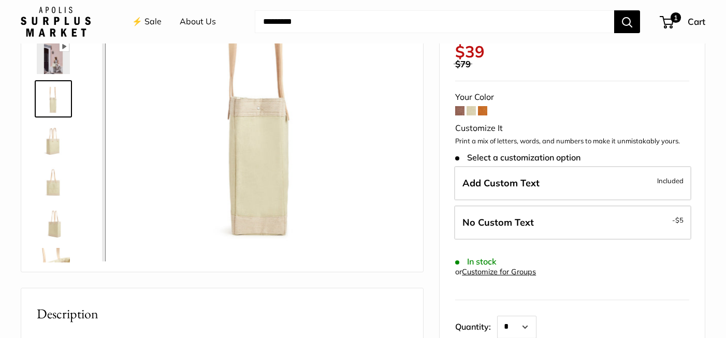
click at [55, 145] on img at bounding box center [53, 140] width 33 height 33
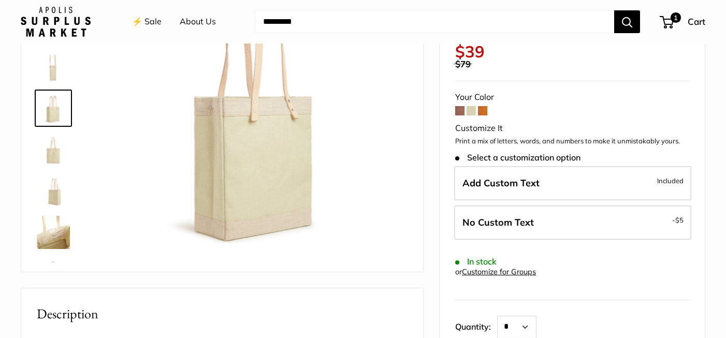
click at [55, 155] on img at bounding box center [53, 149] width 33 height 33
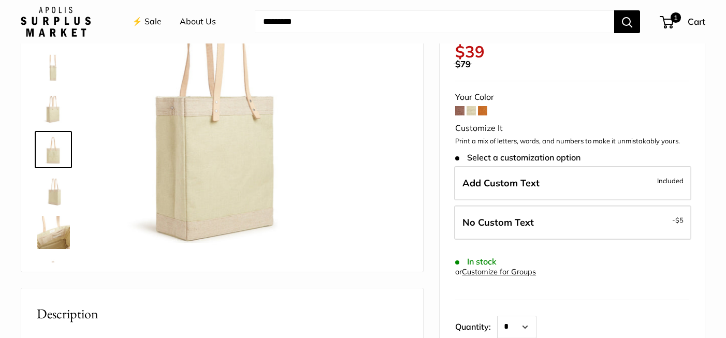
scroll to position [66, 0]
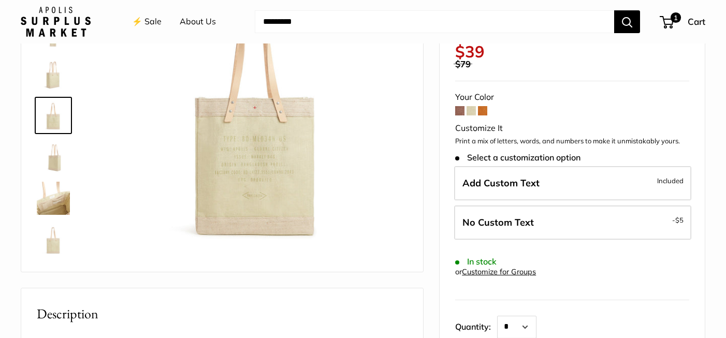
click at [54, 156] on img at bounding box center [53, 156] width 33 height 33
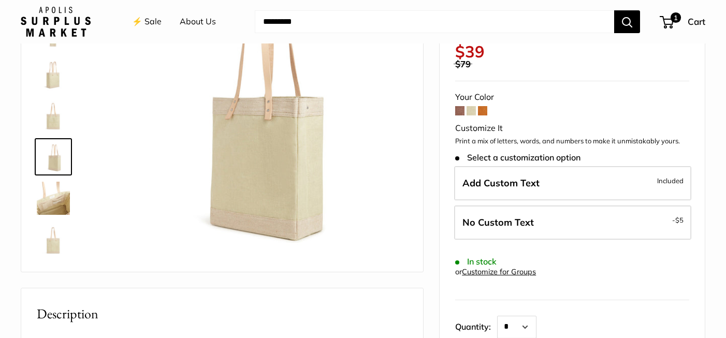
click at [54, 189] on img at bounding box center [53, 198] width 33 height 33
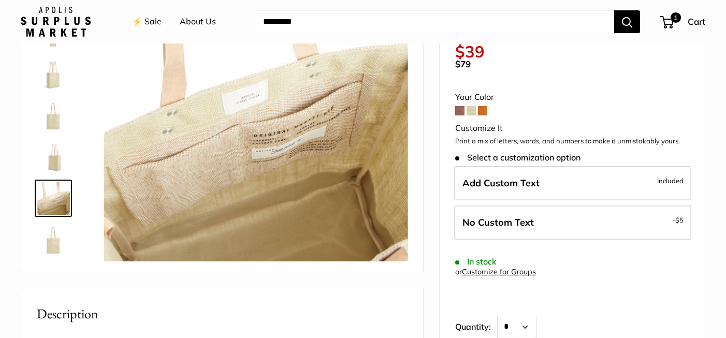
click at [56, 242] on img at bounding box center [53, 239] width 33 height 33
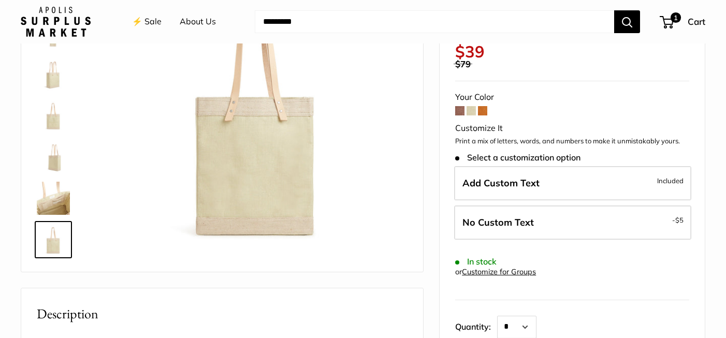
click at [55, 210] on img at bounding box center [53, 198] width 33 height 33
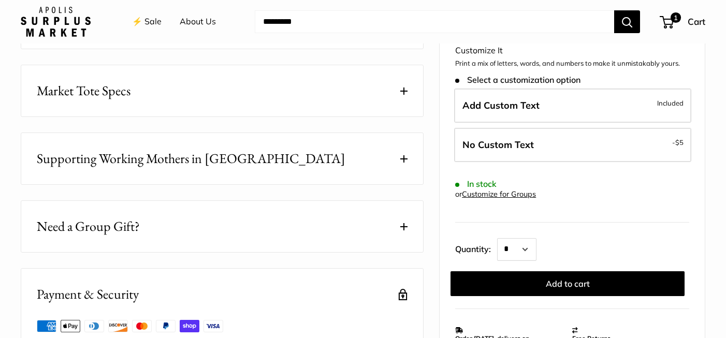
scroll to position [0, 0]
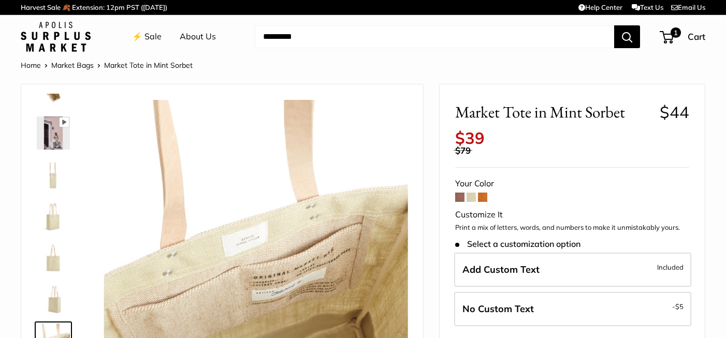
click at [74, 65] on link "Market Bags" at bounding box center [72, 65] width 42 height 9
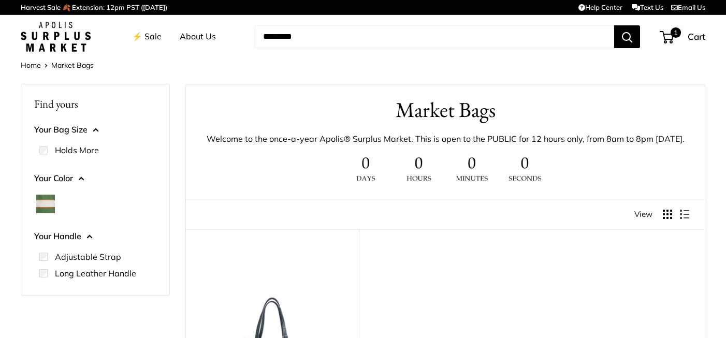
click at [33, 66] on link "Home" at bounding box center [31, 65] width 20 height 9
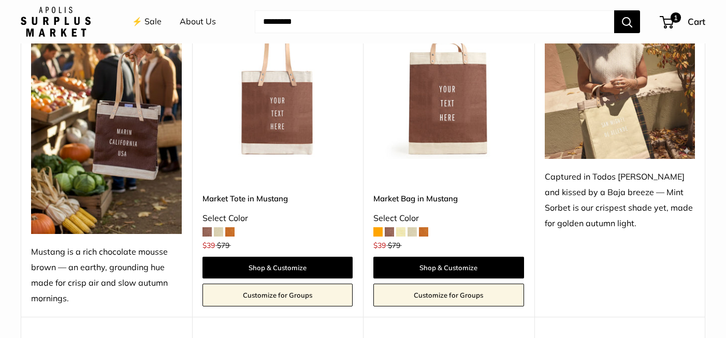
scroll to position [480, 0]
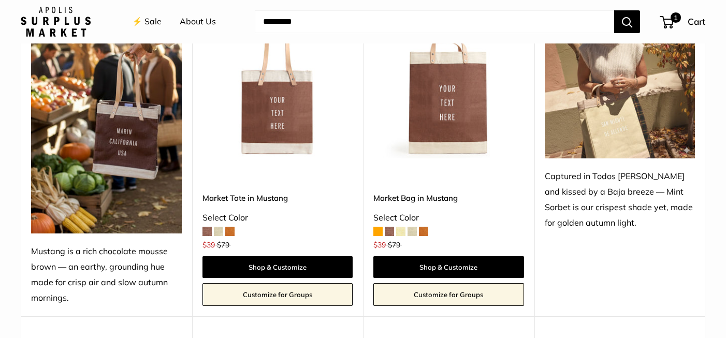
click at [0, 0] on img at bounding box center [0, 0] width 0 height 0
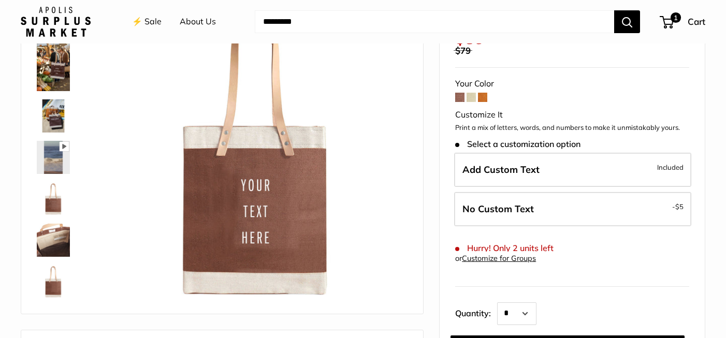
scroll to position [100, 0]
click at [51, 210] on img at bounding box center [53, 198] width 33 height 33
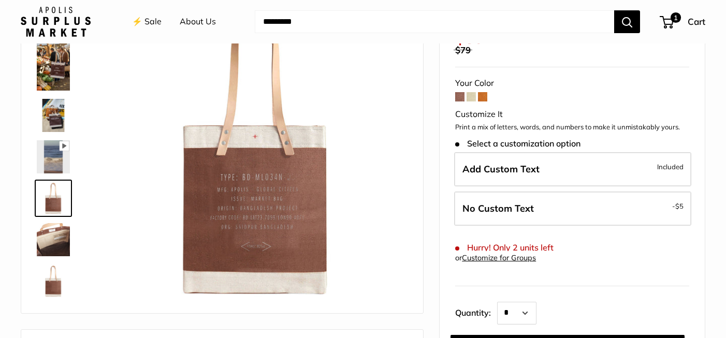
click at [54, 253] on img at bounding box center [53, 239] width 33 height 33
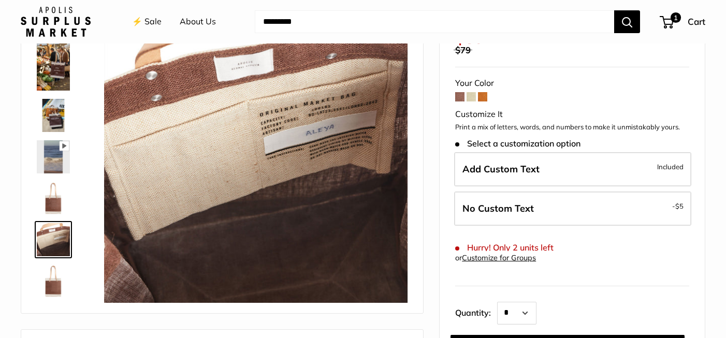
click at [53, 279] on img at bounding box center [53, 281] width 33 height 33
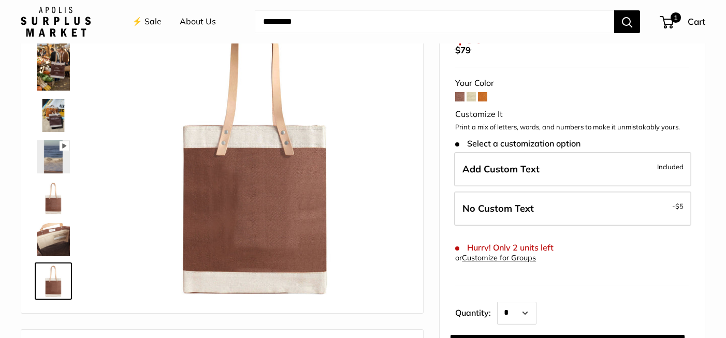
scroll to position [167, 0]
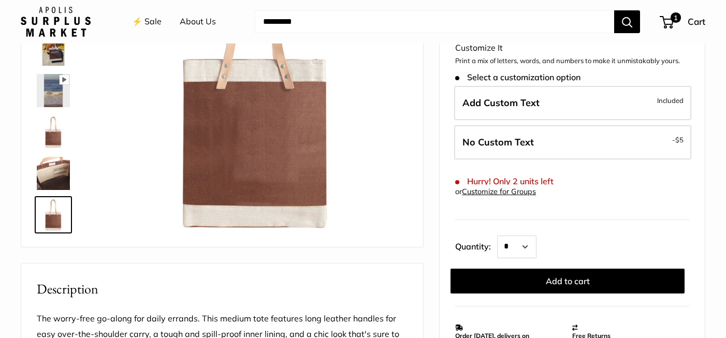
click at [49, 166] on img at bounding box center [53, 173] width 33 height 33
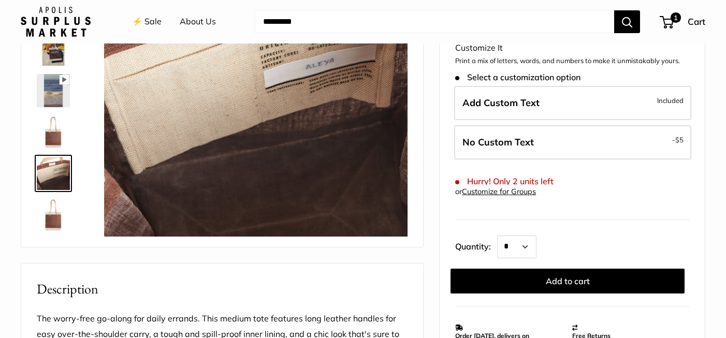
click at [48, 136] on img at bounding box center [53, 132] width 33 height 33
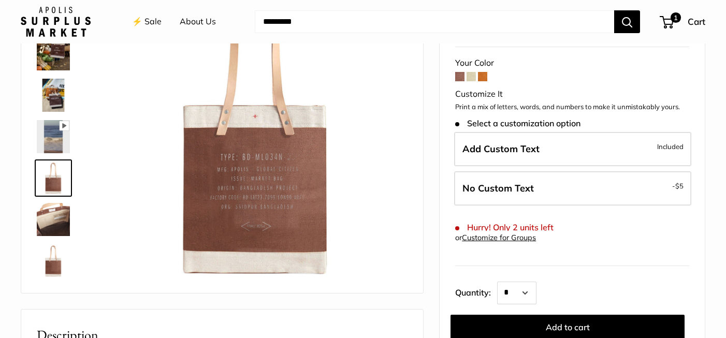
scroll to position [109, 0]
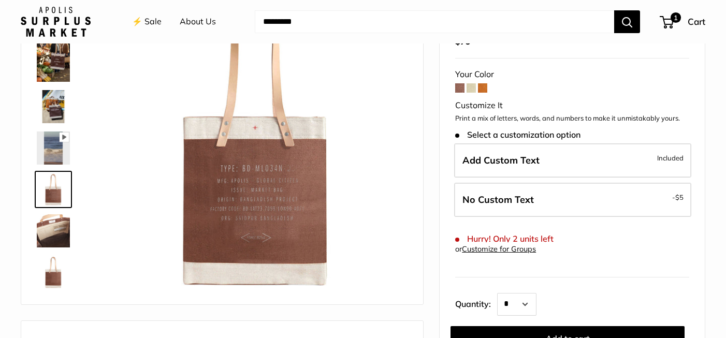
click at [51, 104] on img at bounding box center [53, 106] width 33 height 33
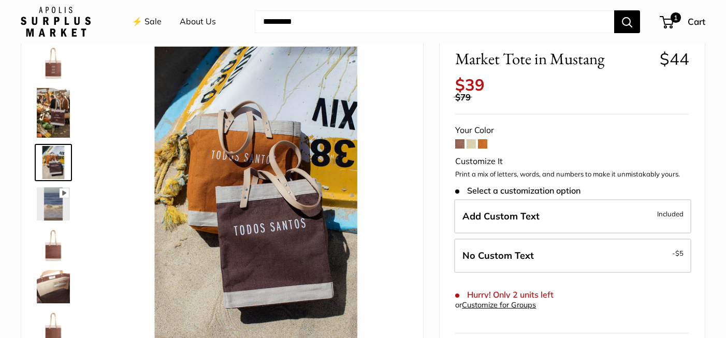
scroll to position [52, 0]
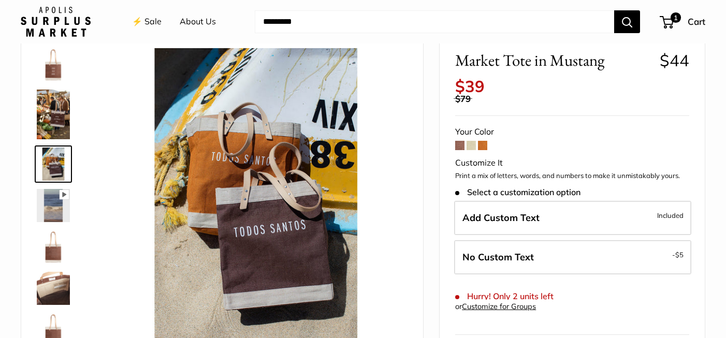
click at [50, 118] on img at bounding box center [53, 115] width 33 height 50
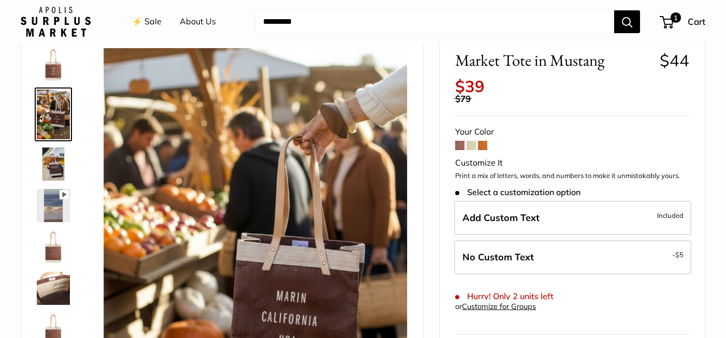
click at [50, 78] on img at bounding box center [53, 64] width 33 height 33
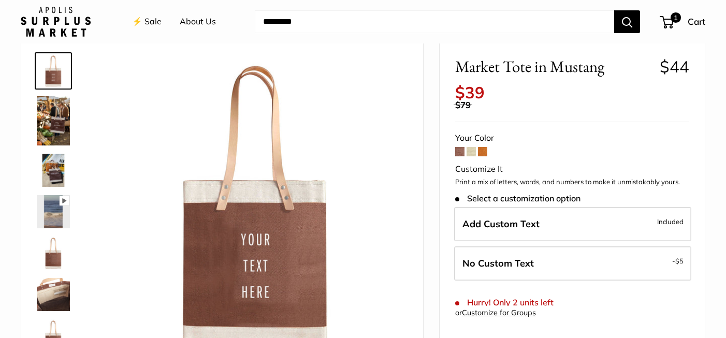
scroll to position [44, 0]
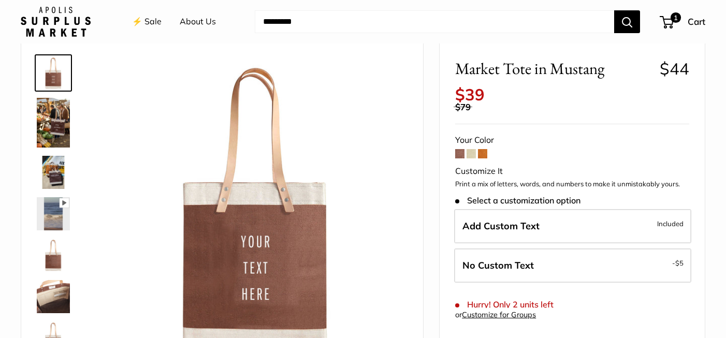
click at [48, 263] on img at bounding box center [53, 255] width 33 height 33
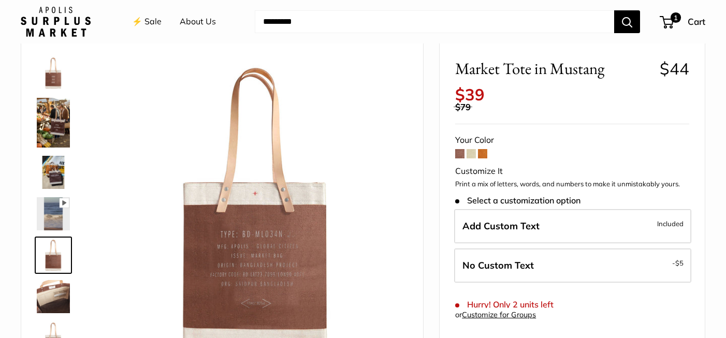
click at [471, 153] on span at bounding box center [471, 153] width 9 height 9
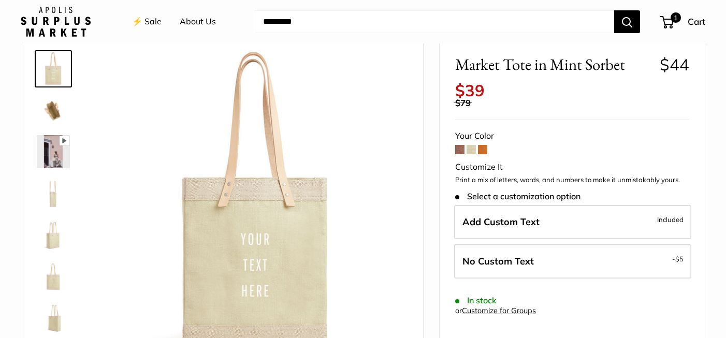
scroll to position [51, 0]
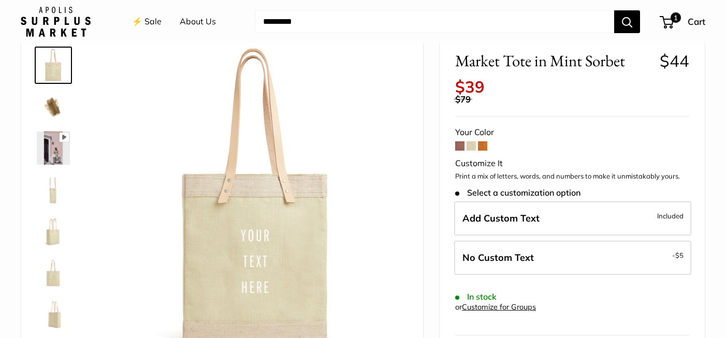
click at [51, 241] on img at bounding box center [53, 230] width 33 height 33
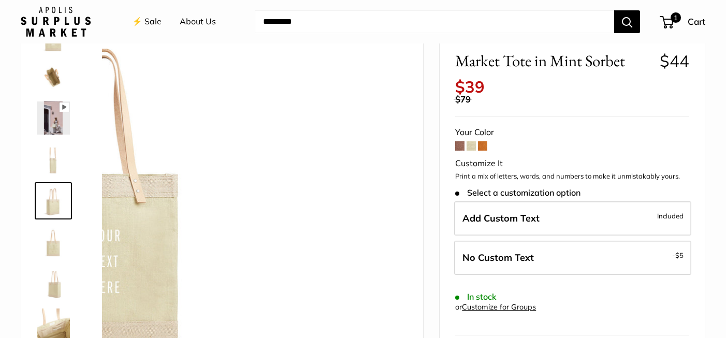
scroll to position [32, 0]
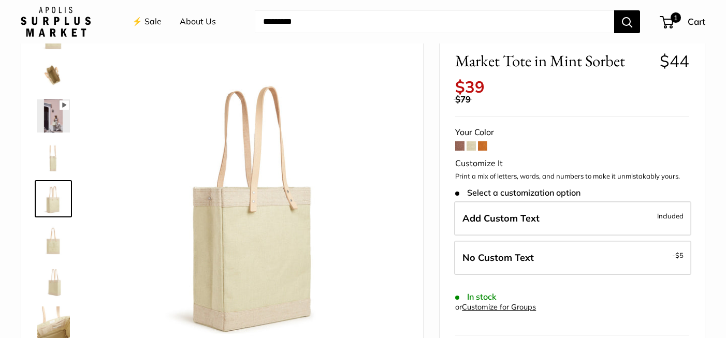
click at [459, 146] on span at bounding box center [459, 145] width 9 height 9
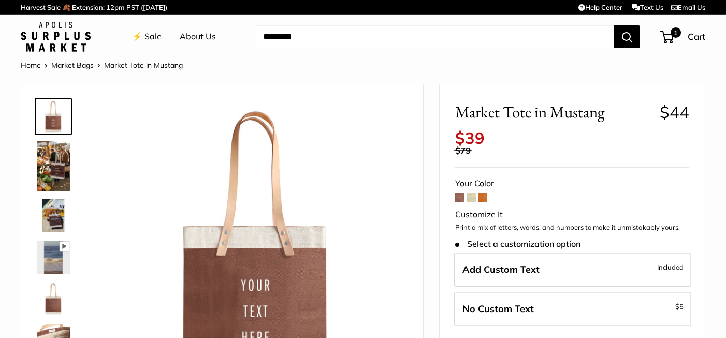
click at [470, 199] on span at bounding box center [471, 197] width 9 height 9
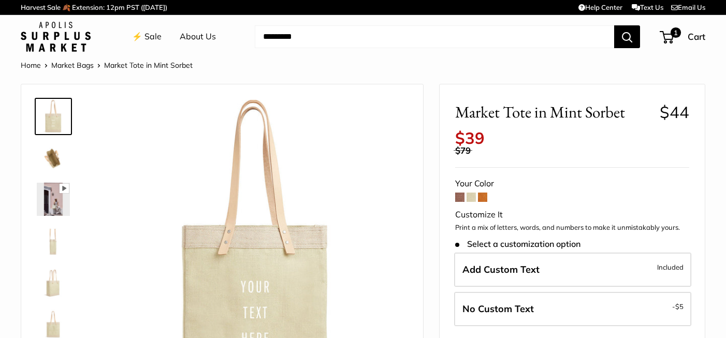
scroll to position [66, 0]
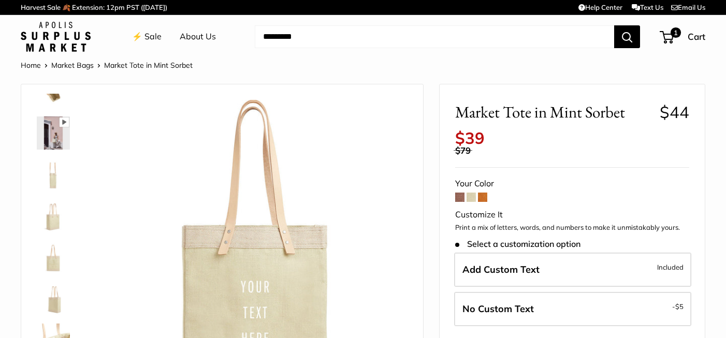
click at [61, 266] on img at bounding box center [53, 257] width 33 height 33
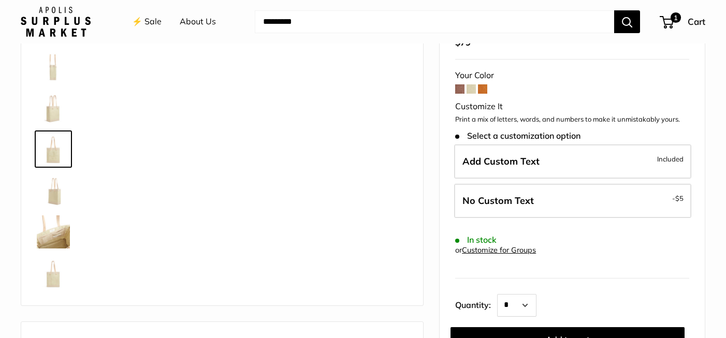
scroll to position [109, 0]
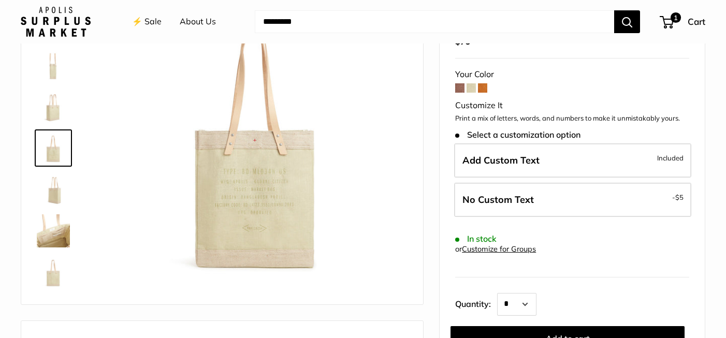
click at [55, 187] on img at bounding box center [53, 189] width 33 height 33
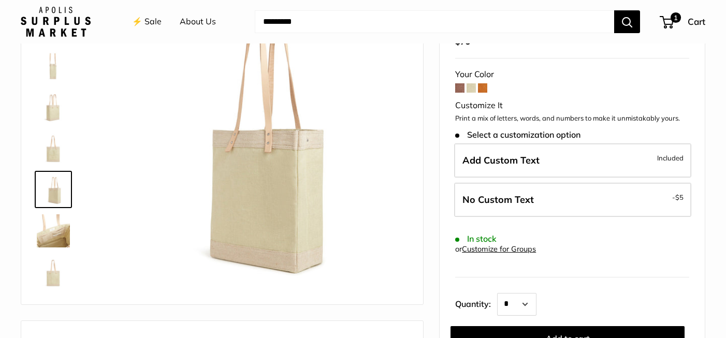
click at [50, 106] on img at bounding box center [53, 106] width 33 height 33
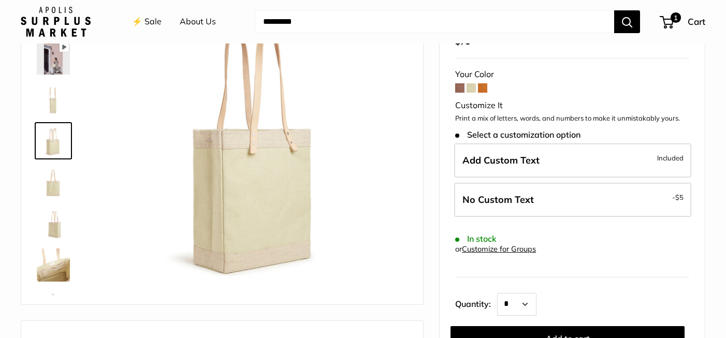
scroll to position [0, 0]
